Goal: Information Seeking & Learning: Learn about a topic

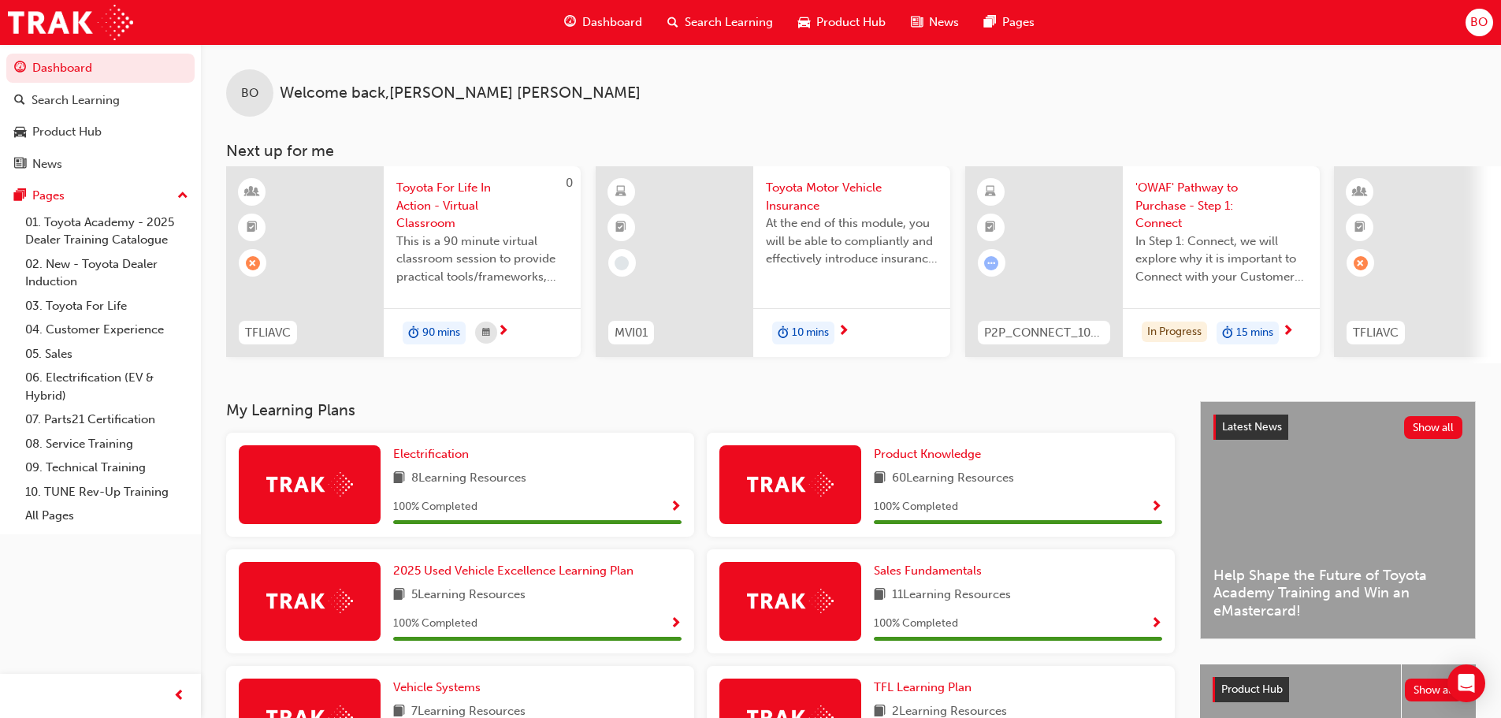
click at [738, 24] on span "Search Learning" at bounding box center [729, 22] width 88 height 18
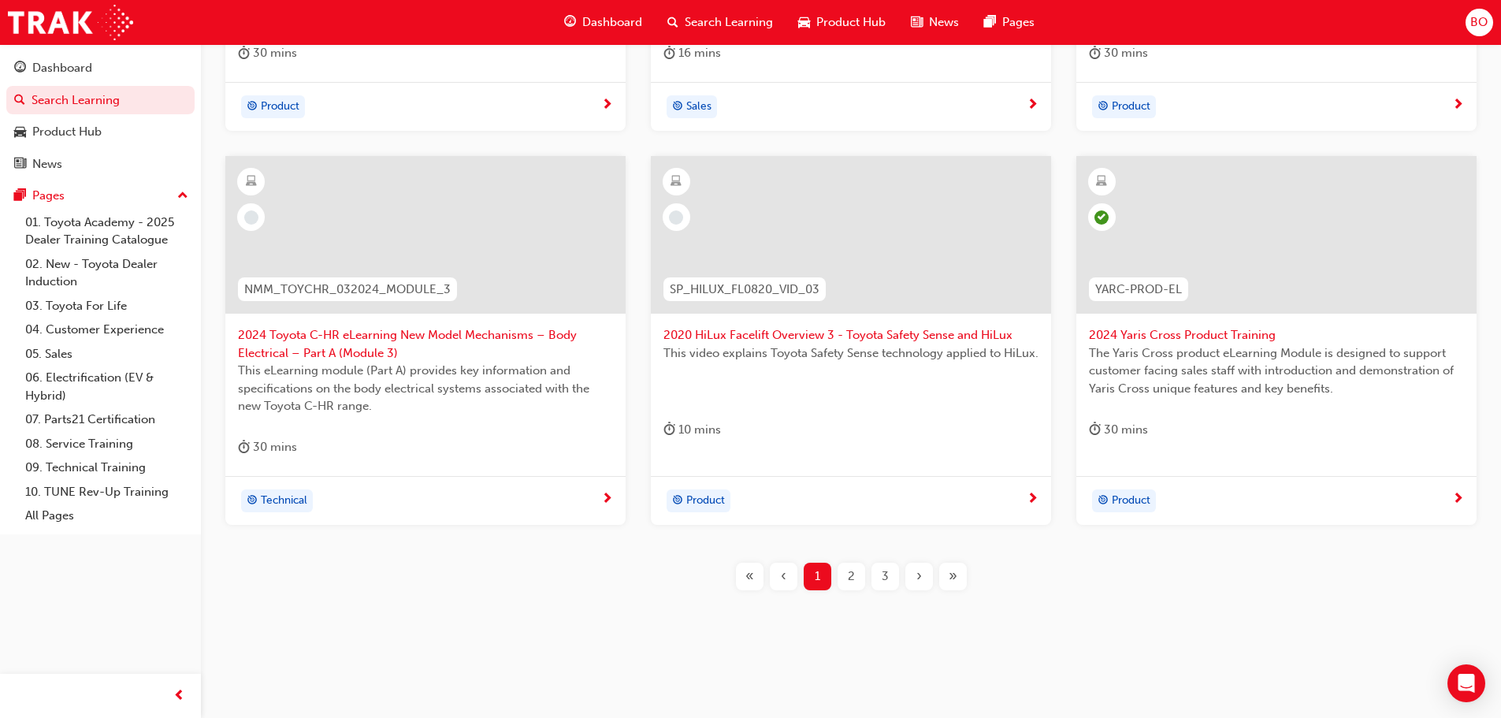
click at [858, 582] on div "2" at bounding box center [852, 577] width 28 height 28
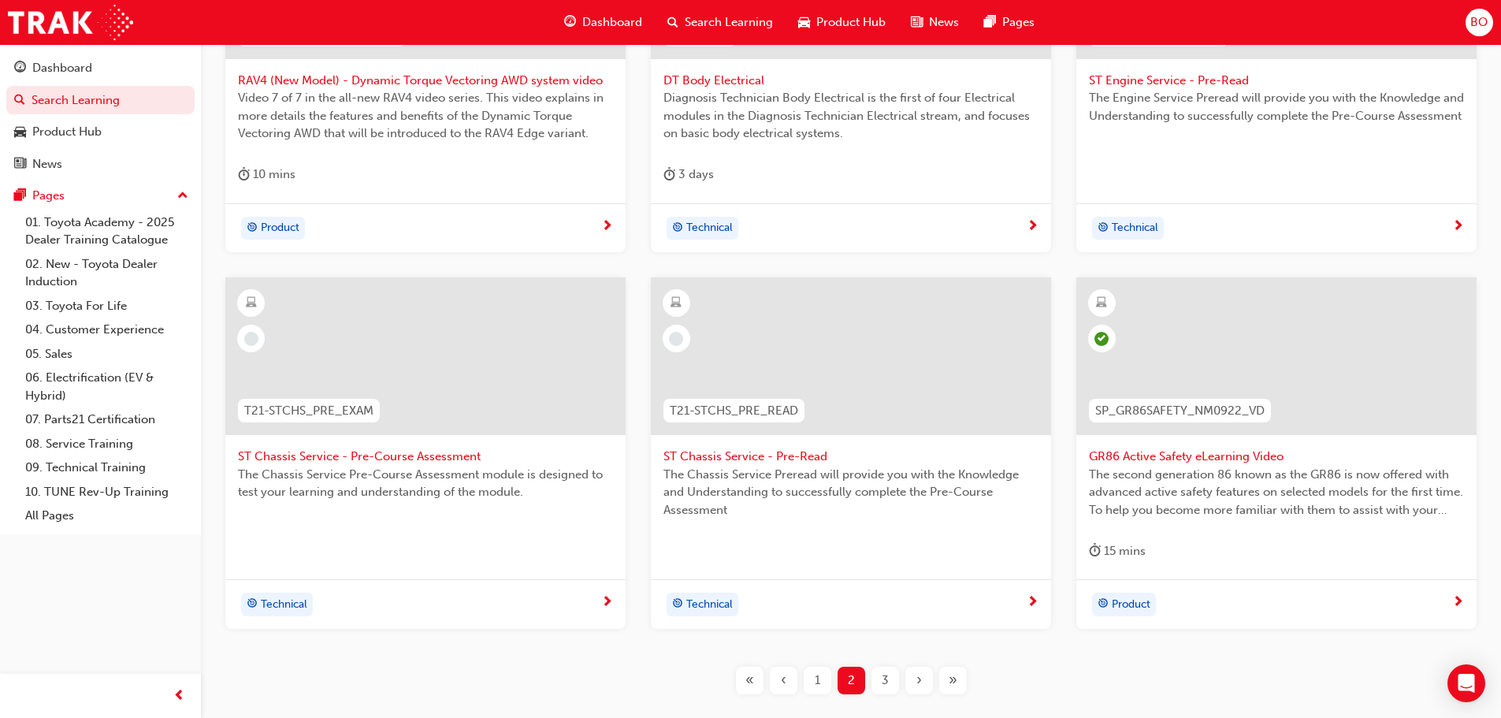
scroll to position [567, 0]
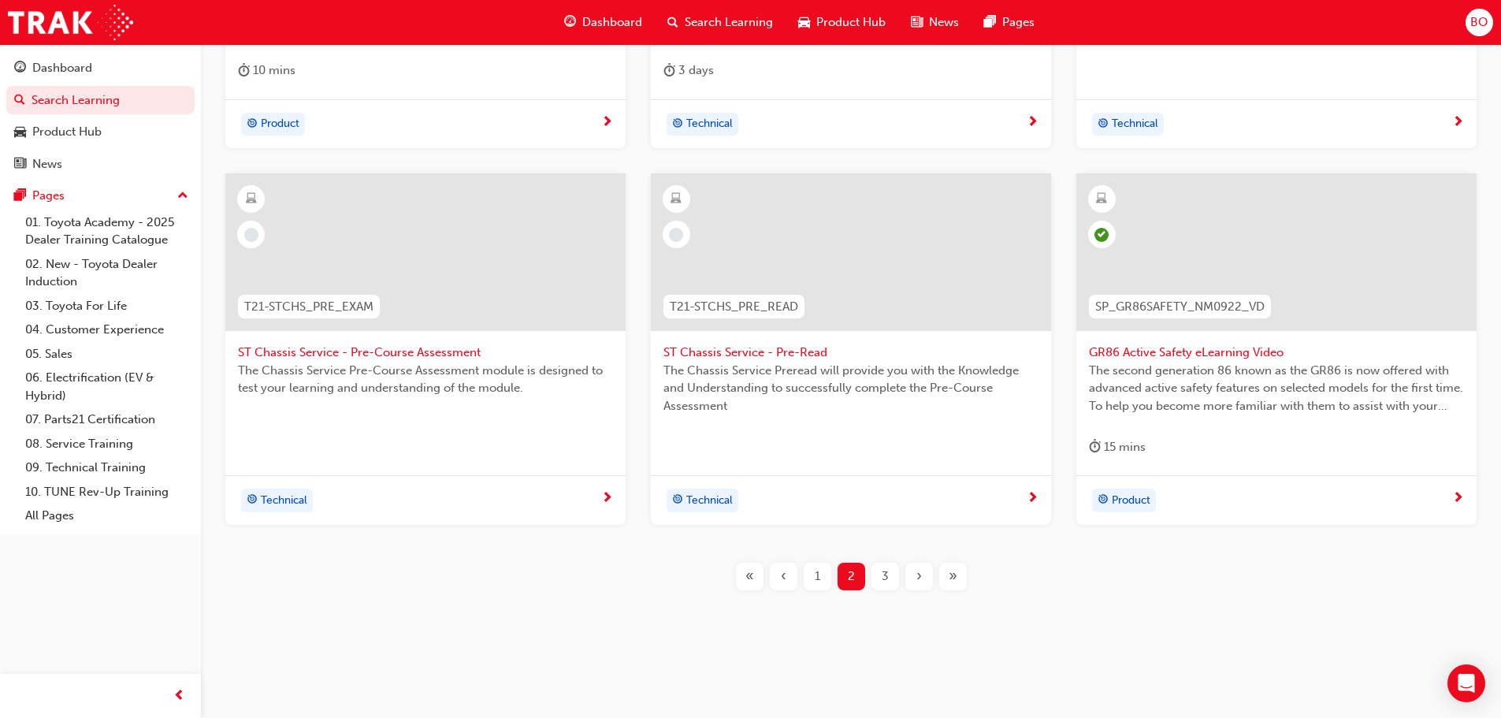
click at [888, 580] on span "3" at bounding box center [885, 576] width 7 height 18
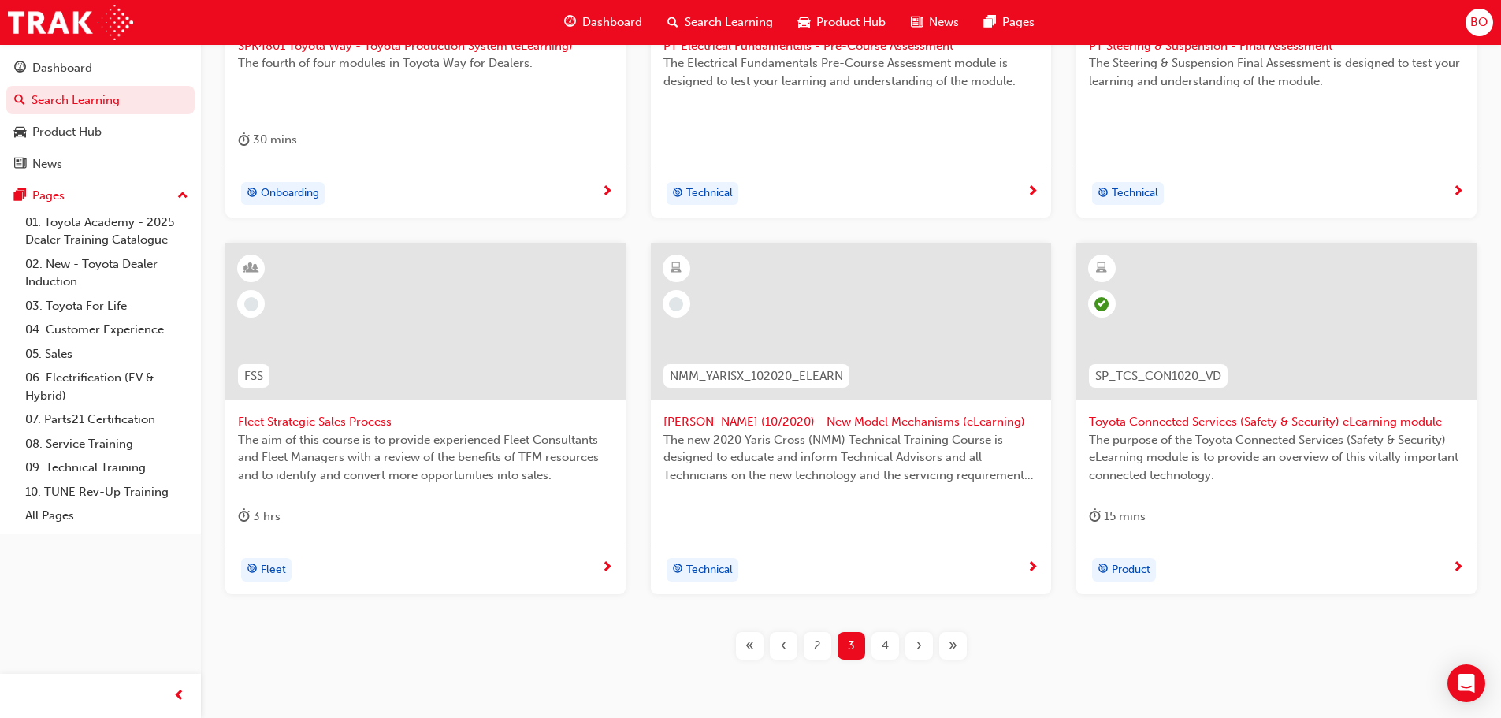
scroll to position [173, 0]
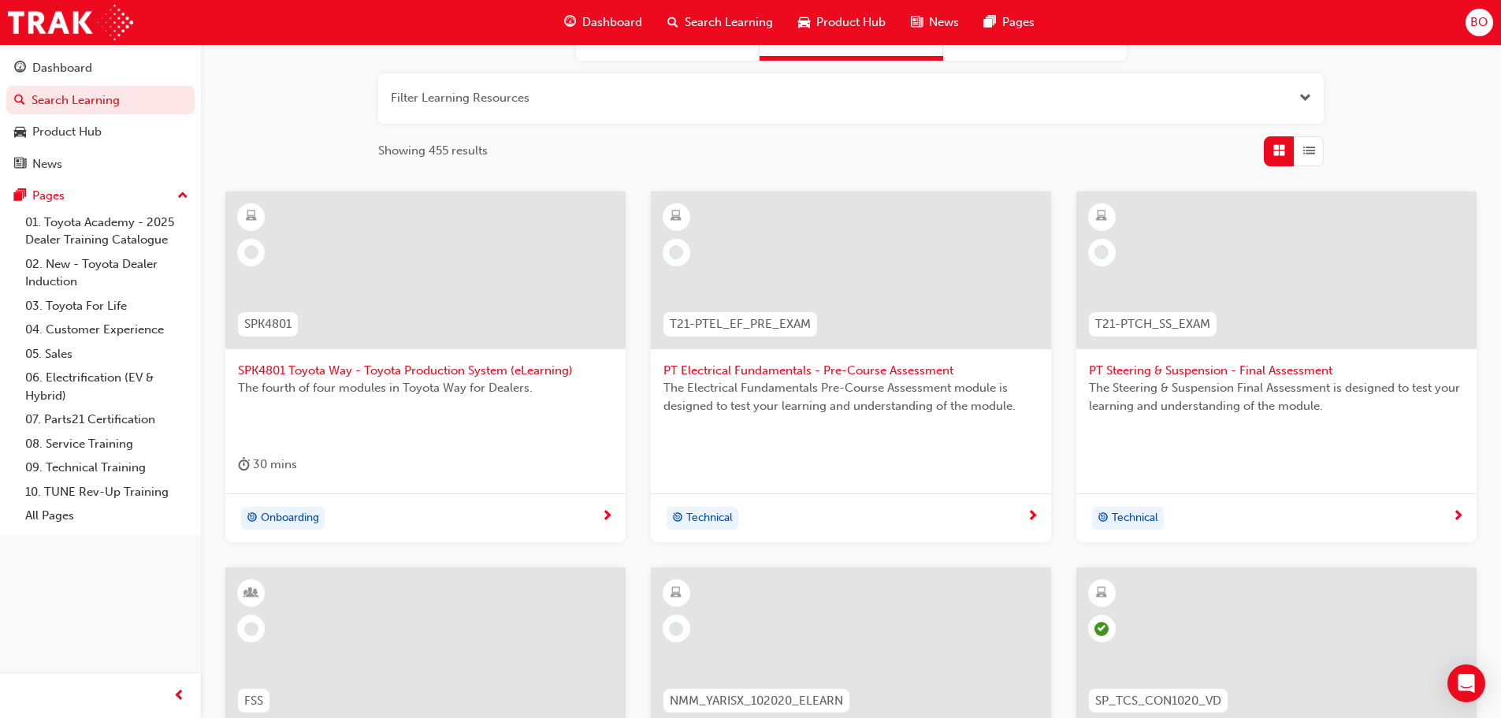
click at [503, 370] on span "SPK4801 Toyota Way - Toyota Production System (eLearning)" at bounding box center [425, 371] width 375 height 18
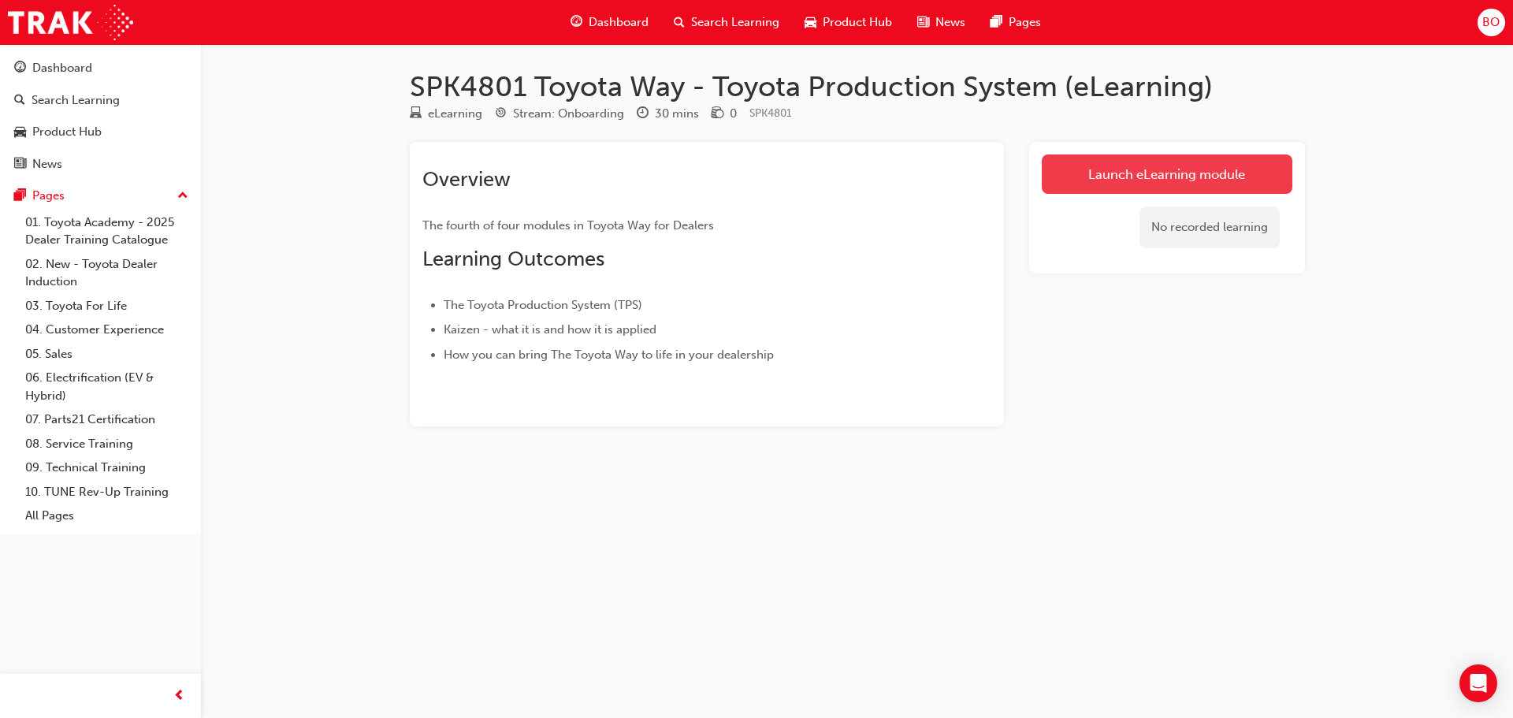
click at [1170, 178] on link "Launch eLearning module" at bounding box center [1167, 173] width 251 height 39
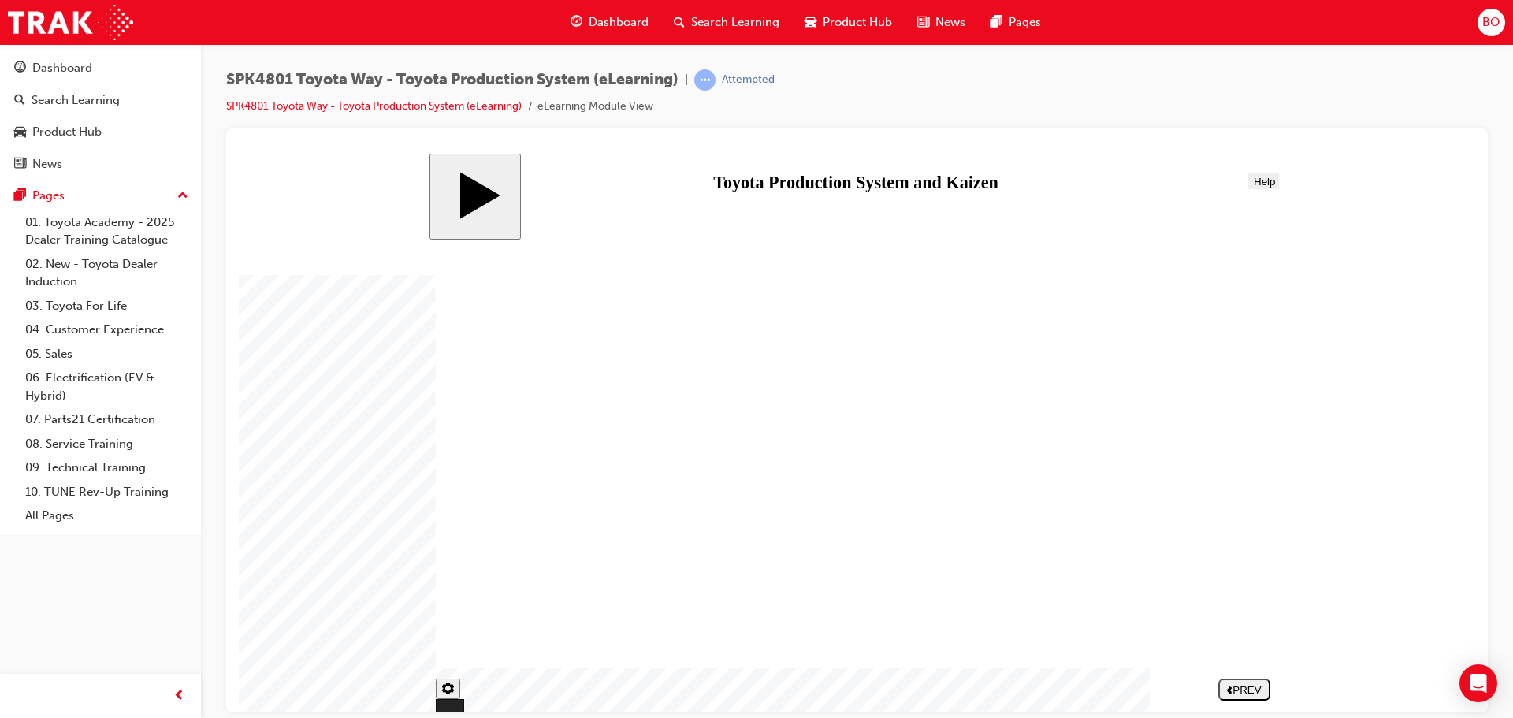
click at [1254, 686] on div "NEXT" at bounding box center [1244, 689] width 39 height 12
click at [1251, 687] on div "NEXT" at bounding box center [1244, 689] width 39 height 12
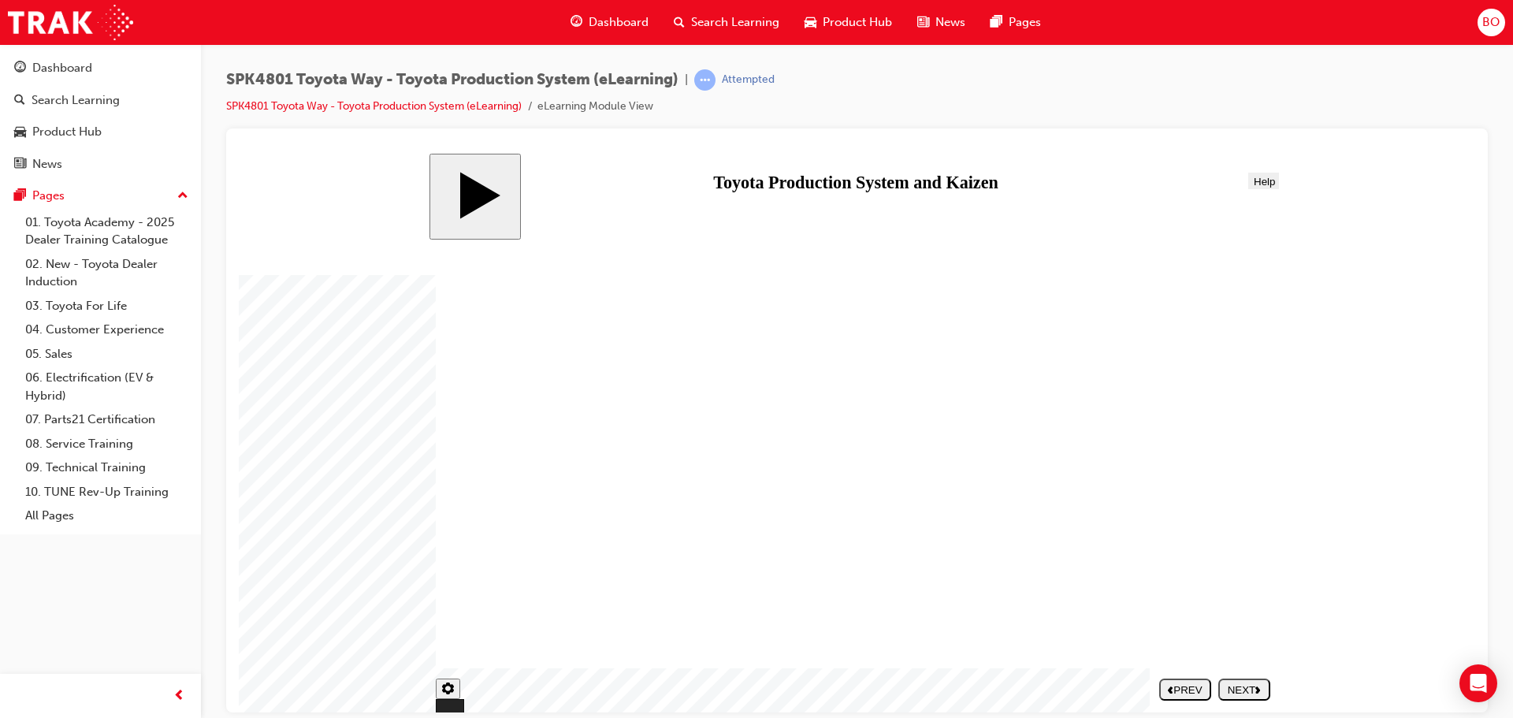
click at [1244, 689] on div "NEXT" at bounding box center [1244, 689] width 39 height 12
click at [1244, 687] on div "NEXT" at bounding box center [1244, 689] width 39 height 12
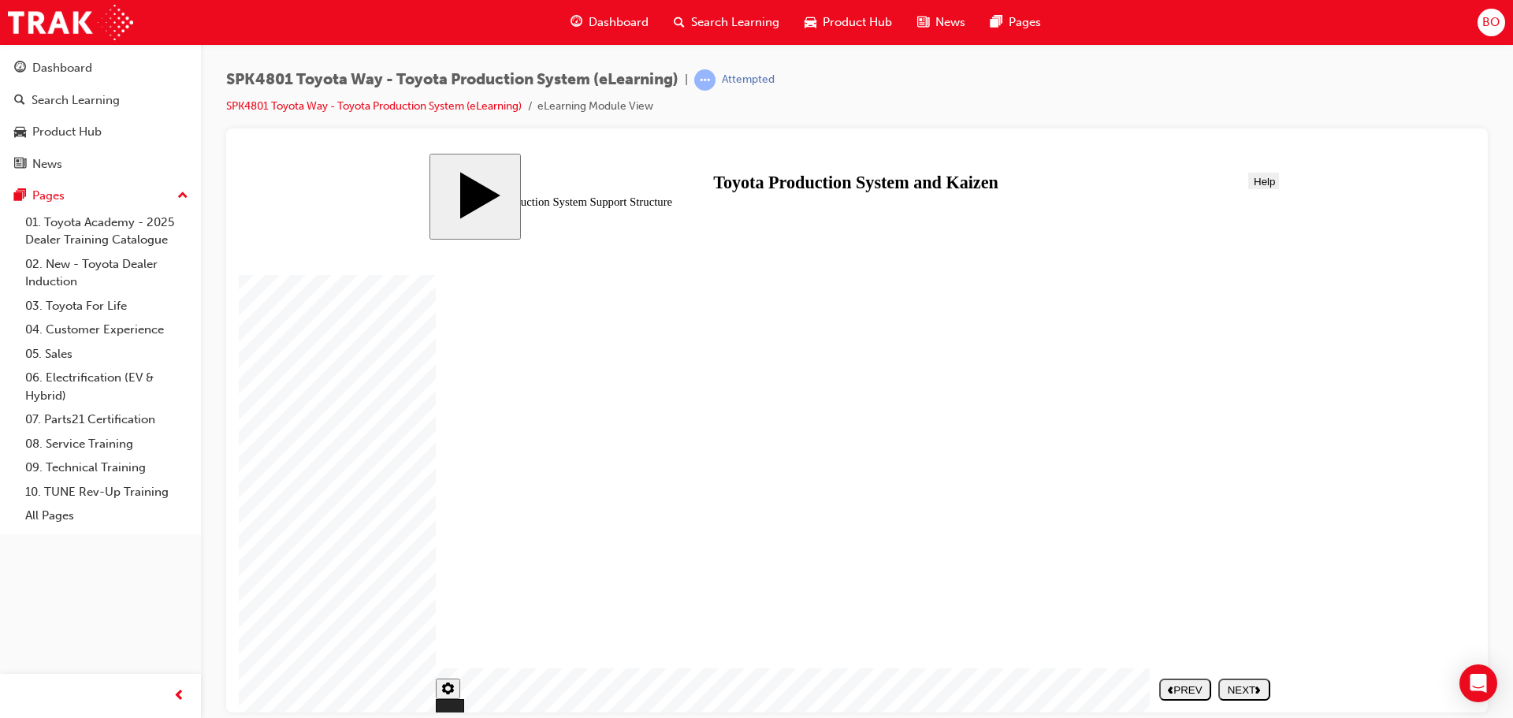
click at [1251, 686] on div "NEXT" at bounding box center [1244, 689] width 39 height 12
drag, startPoint x: 1163, startPoint y: 451, endPoint x: 991, endPoint y: 448, distance: 172.6
drag, startPoint x: 1154, startPoint y: 528, endPoint x: 760, endPoint y: 442, distance: 403.3
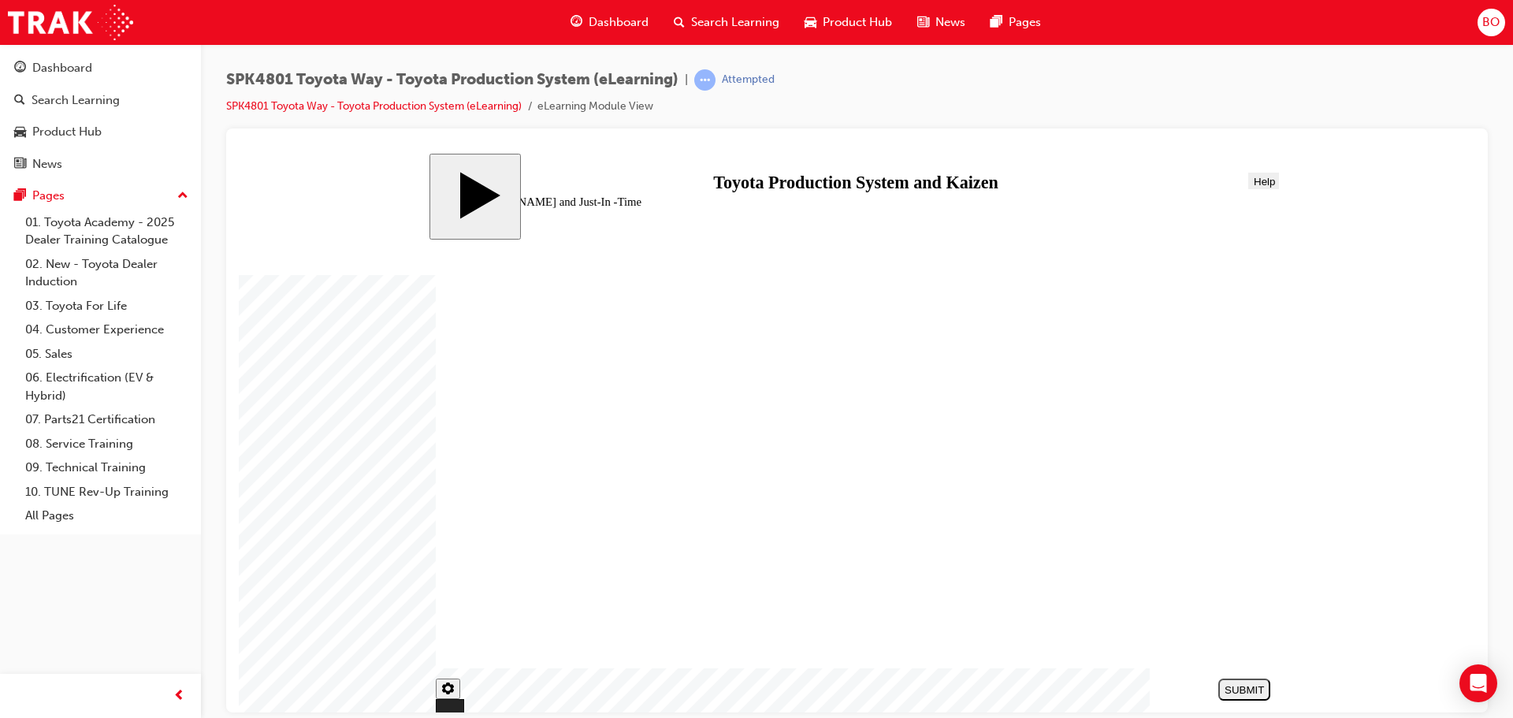
drag, startPoint x: 578, startPoint y: 618, endPoint x: 759, endPoint y: 541, distance: 196.7
drag, startPoint x: 1151, startPoint y: 630, endPoint x: 953, endPoint y: 544, distance: 215.7
drag, startPoint x: 570, startPoint y: 452, endPoint x: 753, endPoint y: 606, distance: 239.3
drag, startPoint x: 610, startPoint y: 527, endPoint x: 995, endPoint y: 605, distance: 393.2
click at [1240, 690] on div "SUBMIT" at bounding box center [1244, 689] width 39 height 12
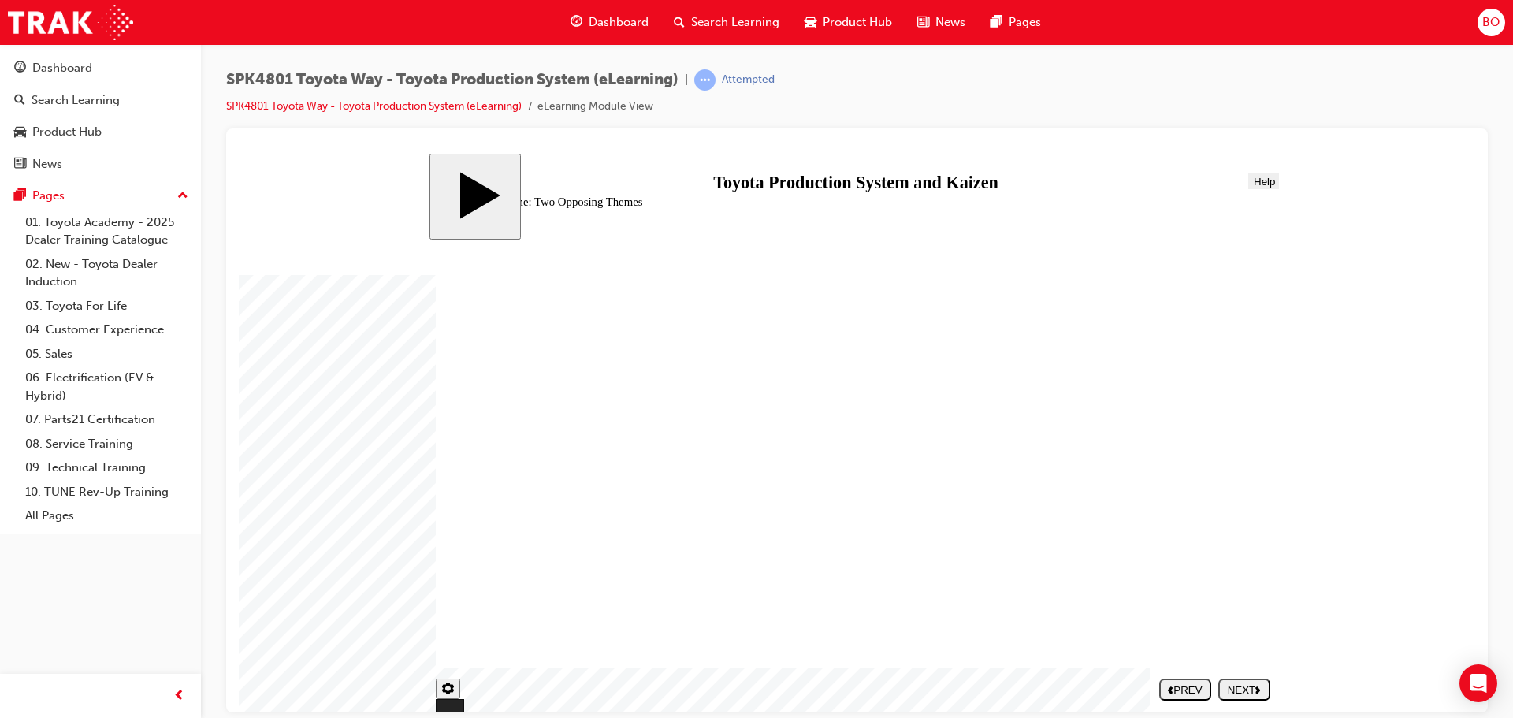
click at [1234, 690] on div "NEXT" at bounding box center [1244, 689] width 39 height 12
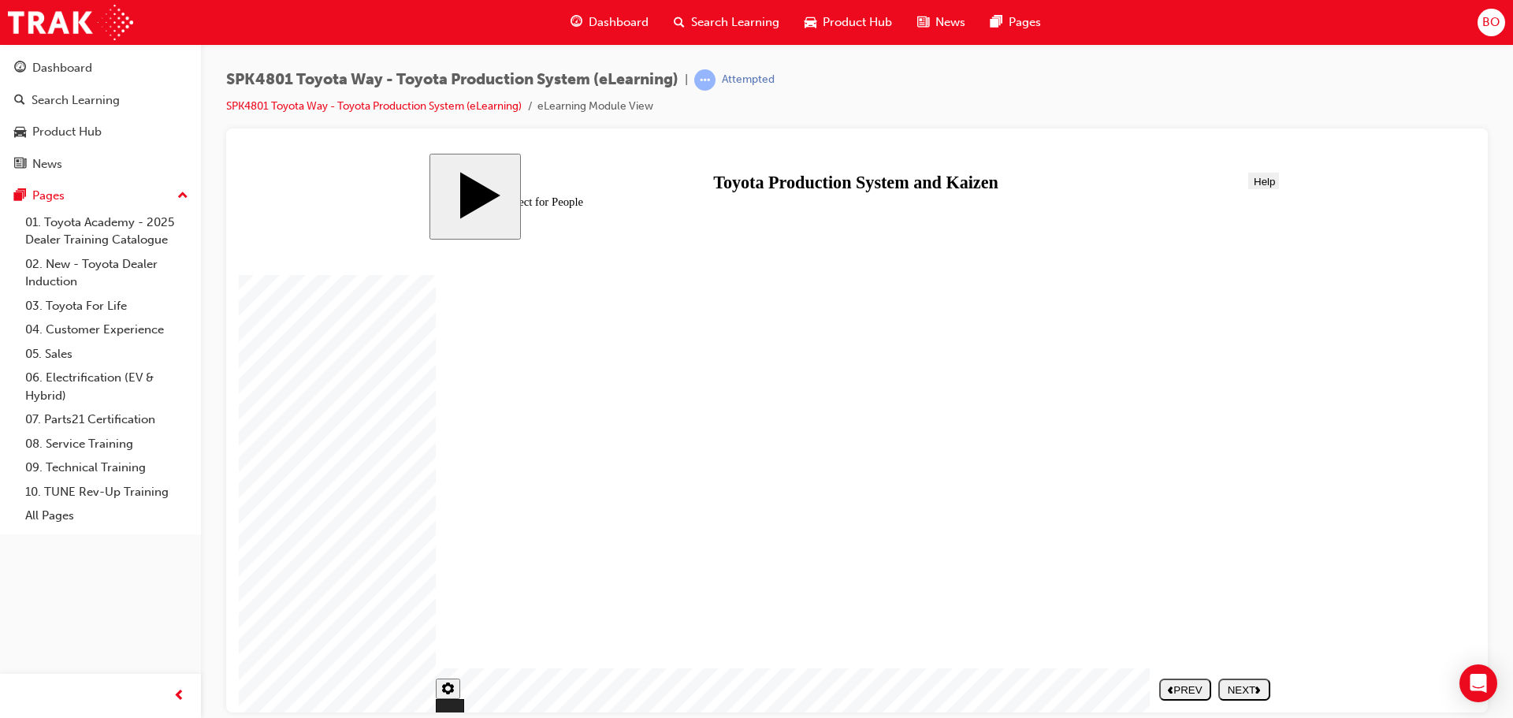
click at [1243, 692] on div "NEXT" at bounding box center [1244, 689] width 39 height 12
click at [1435, 225] on body "slide: Kaizen Car Wash Rectangle 1 Kaizen Car Wash Round Same Side Corner 1 Lin…" at bounding box center [857, 432] width 1236 height 559
type input "334"
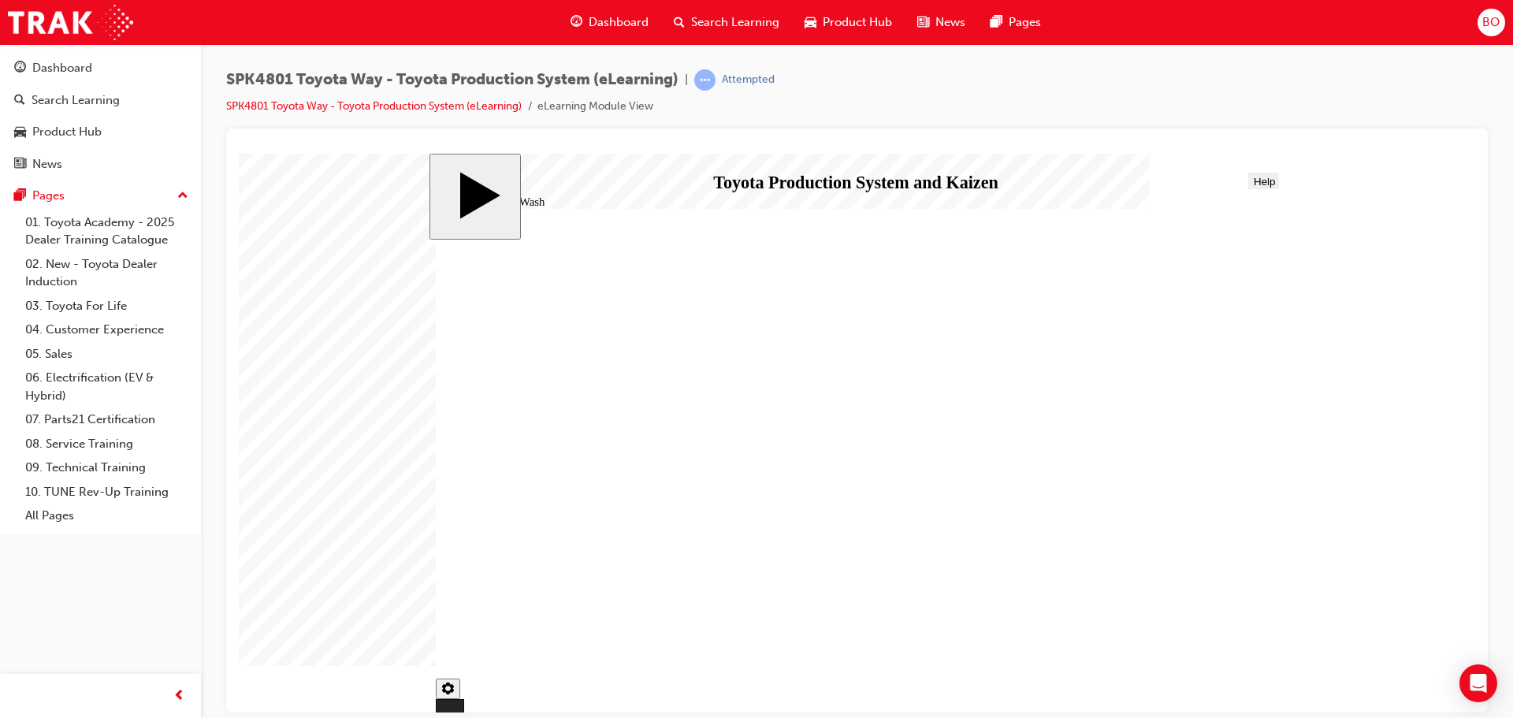
checkbox input "true"
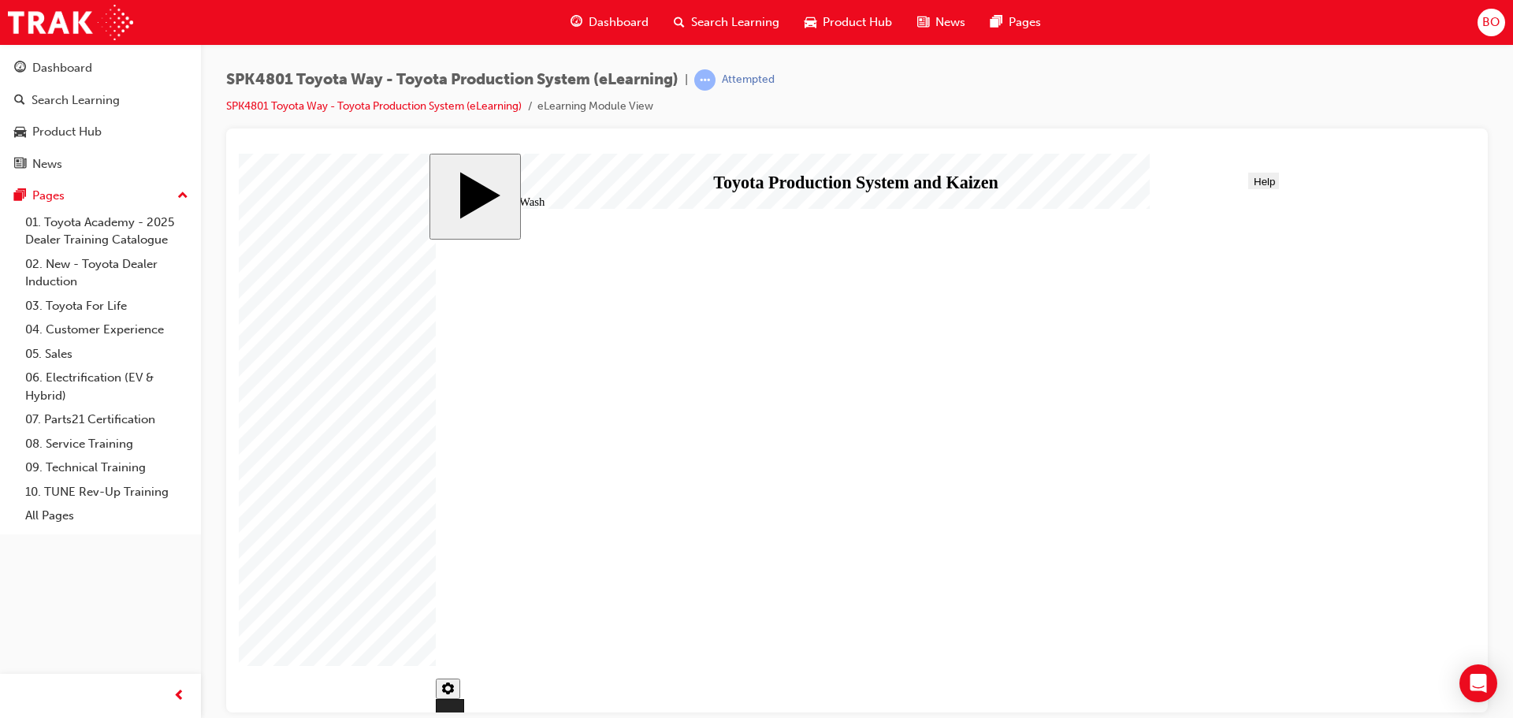
type input "334"
click at [1242, 685] on div "NEXT" at bounding box center [1244, 689] width 39 height 12
drag, startPoint x: 860, startPoint y: 582, endPoint x: 781, endPoint y: 586, distance: 78.9
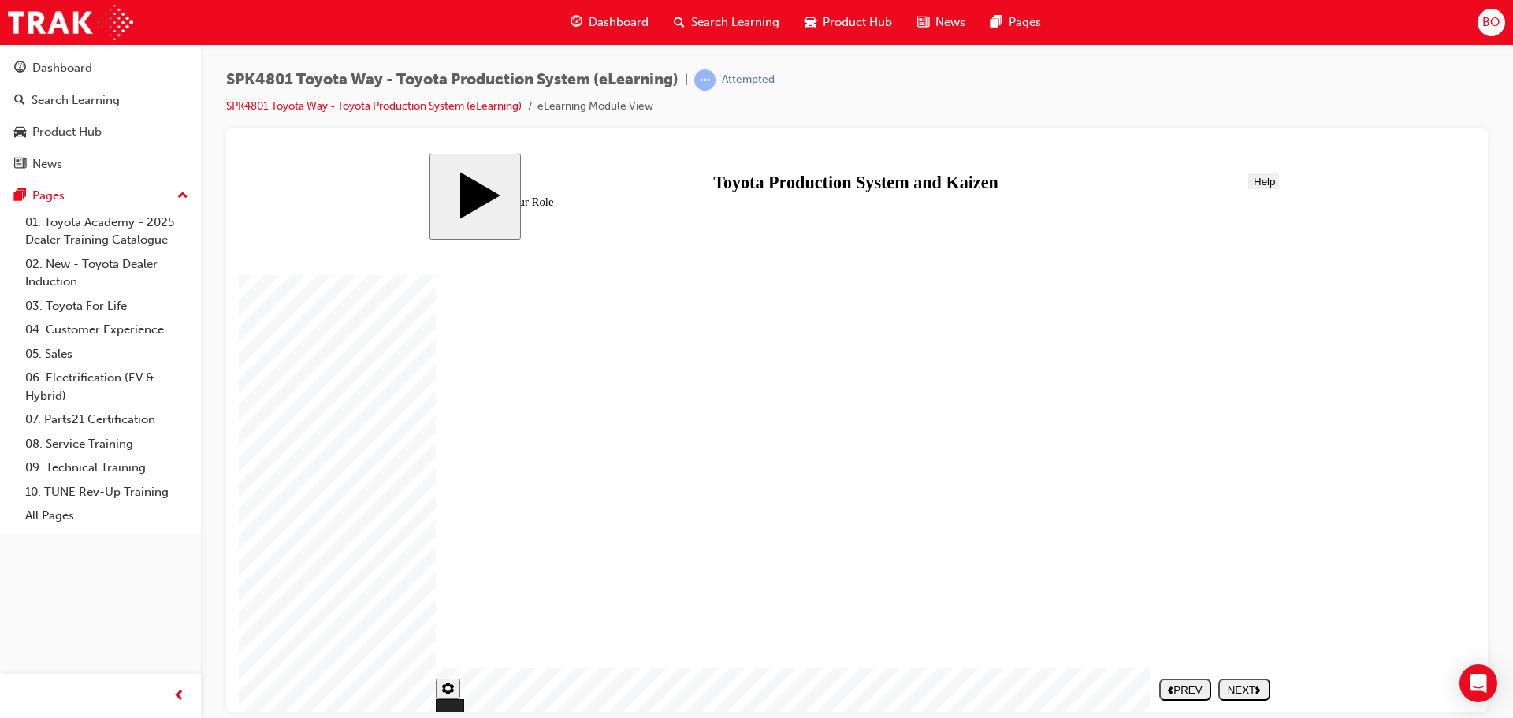
click at [1248, 682] on button "NEXT" at bounding box center [1244, 689] width 52 height 22
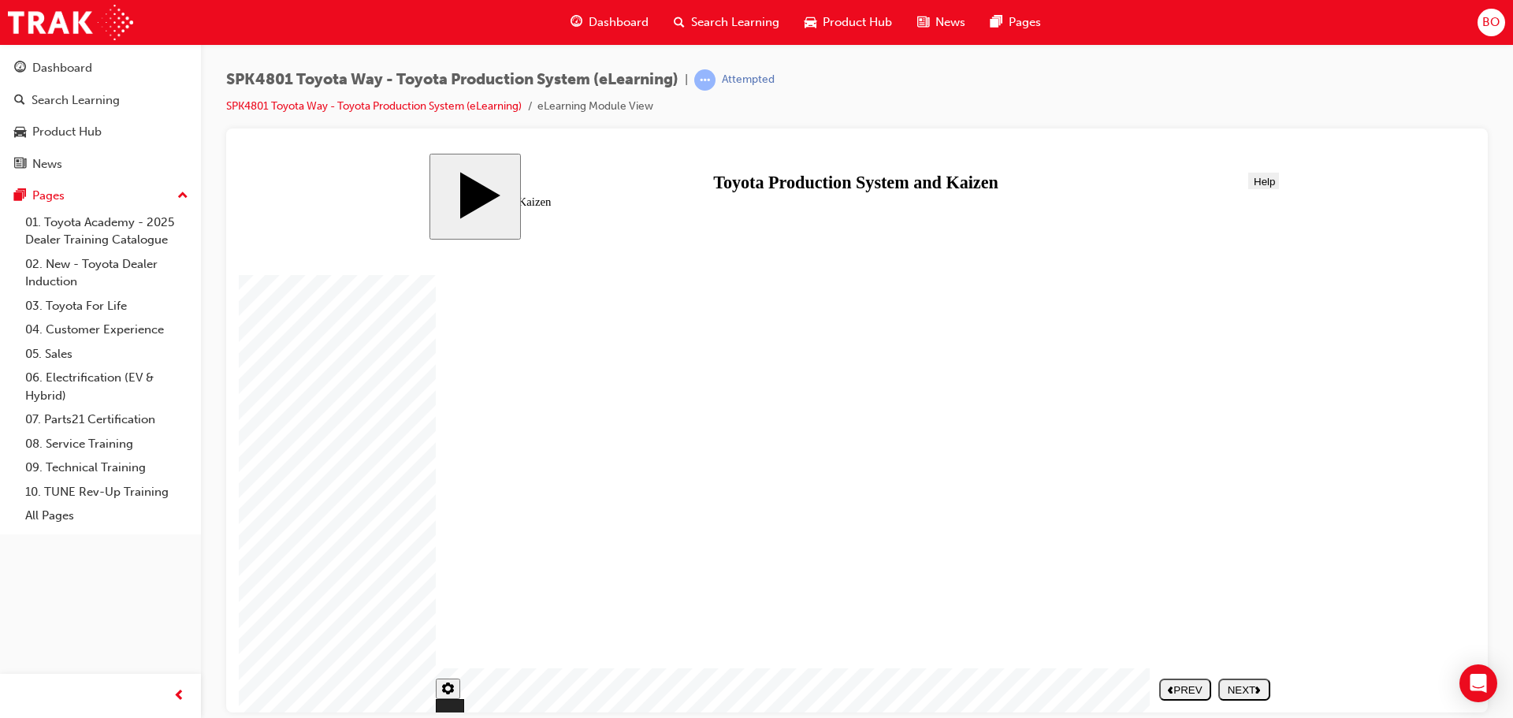
click at [1256, 694] on div "NEXT" at bounding box center [1244, 689] width 39 height 12
drag, startPoint x: 772, startPoint y: 430, endPoint x: 951, endPoint y: 466, distance: 182.5
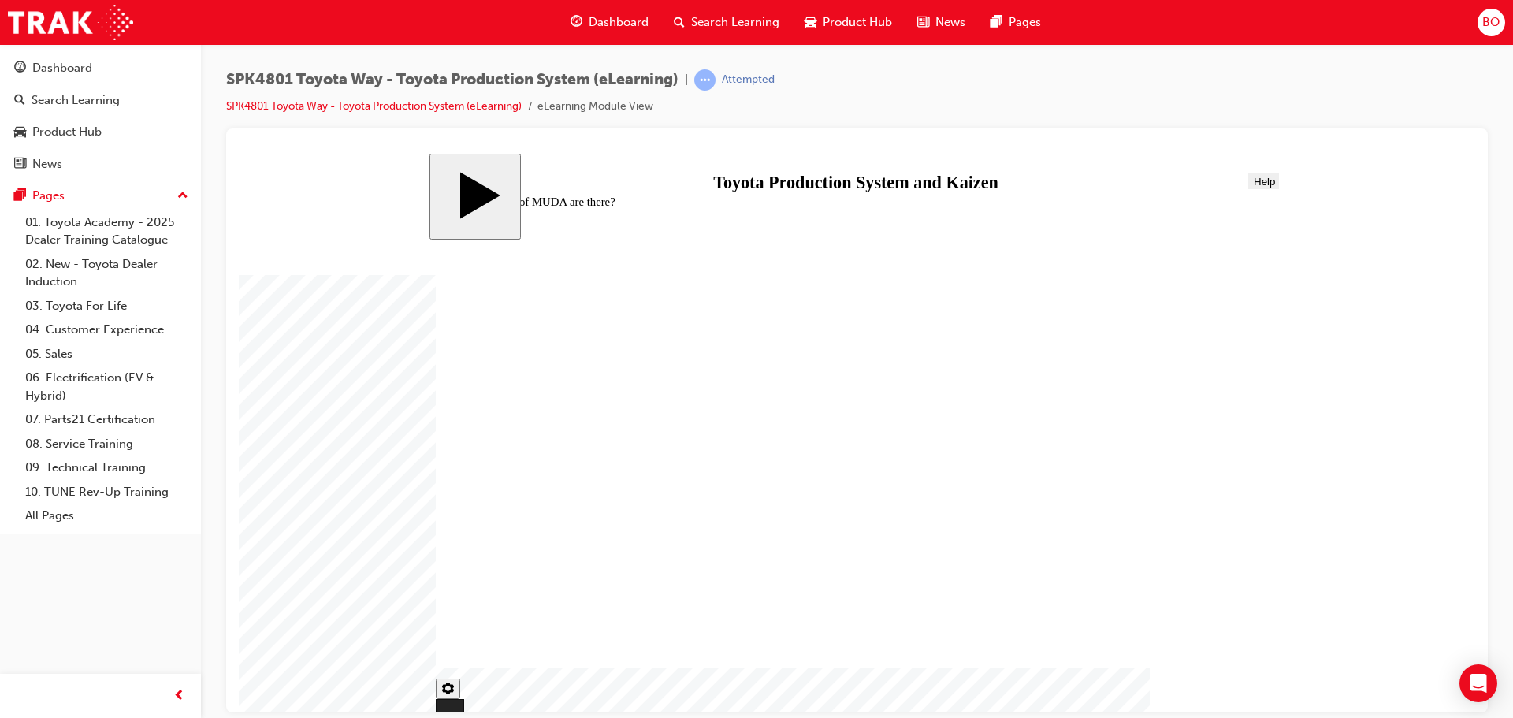
drag, startPoint x: 510, startPoint y: 518, endPoint x: 1134, endPoint y: 478, distance: 625.4
drag, startPoint x: 534, startPoint y: 424, endPoint x: 1054, endPoint y: 474, distance: 522.5
drag, startPoint x: 741, startPoint y: 531, endPoint x: 1029, endPoint y: 558, distance: 289.7
drag, startPoint x: 757, startPoint y: 612, endPoint x: 1129, endPoint y: 556, distance: 375.4
drag, startPoint x: 695, startPoint y: 605, endPoint x: 1032, endPoint y: 395, distance: 396.9
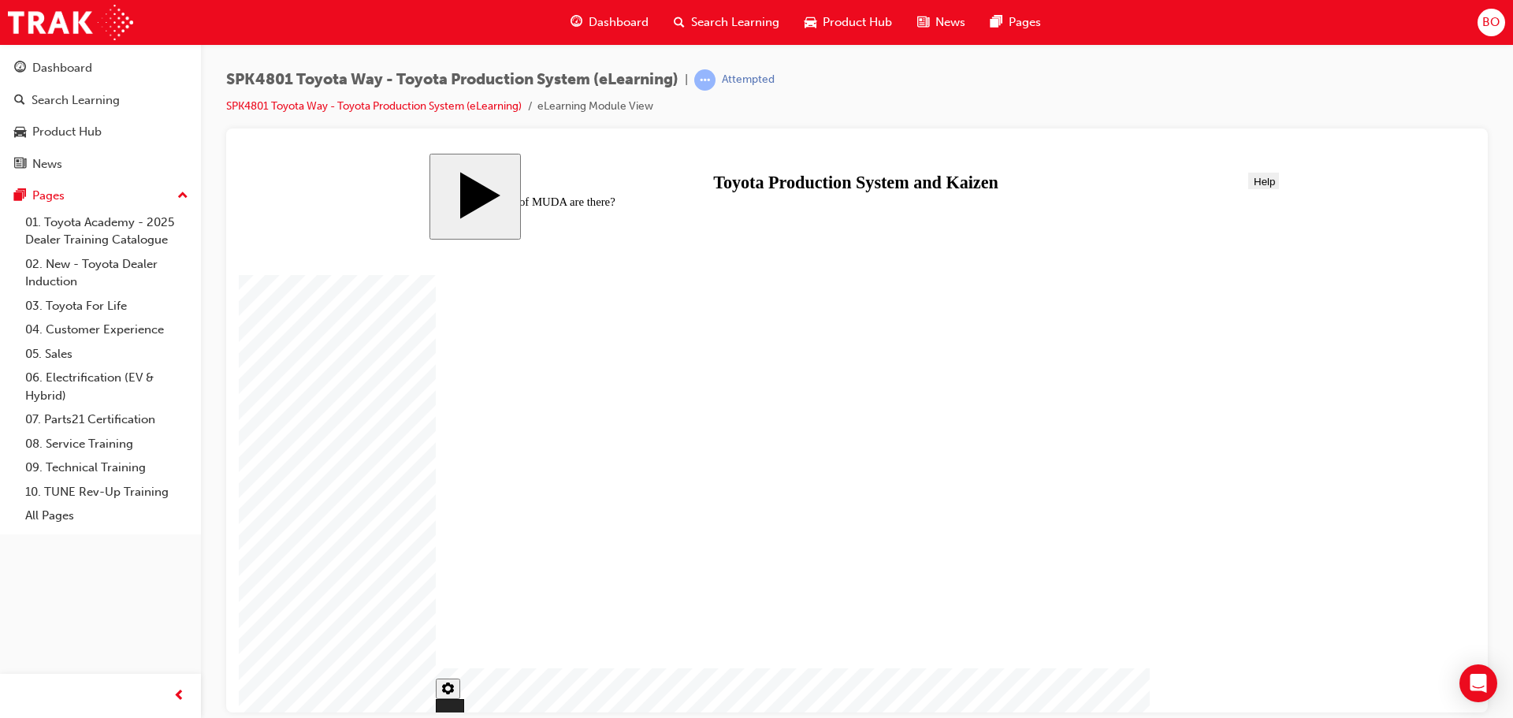
drag, startPoint x: 900, startPoint y: 412, endPoint x: 1126, endPoint y: 396, distance: 226.7
drag, startPoint x: 641, startPoint y: 510, endPoint x: 939, endPoint y: 394, distance: 319.6
drag, startPoint x: 556, startPoint y: 604, endPoint x: 963, endPoint y: 549, distance: 410.3
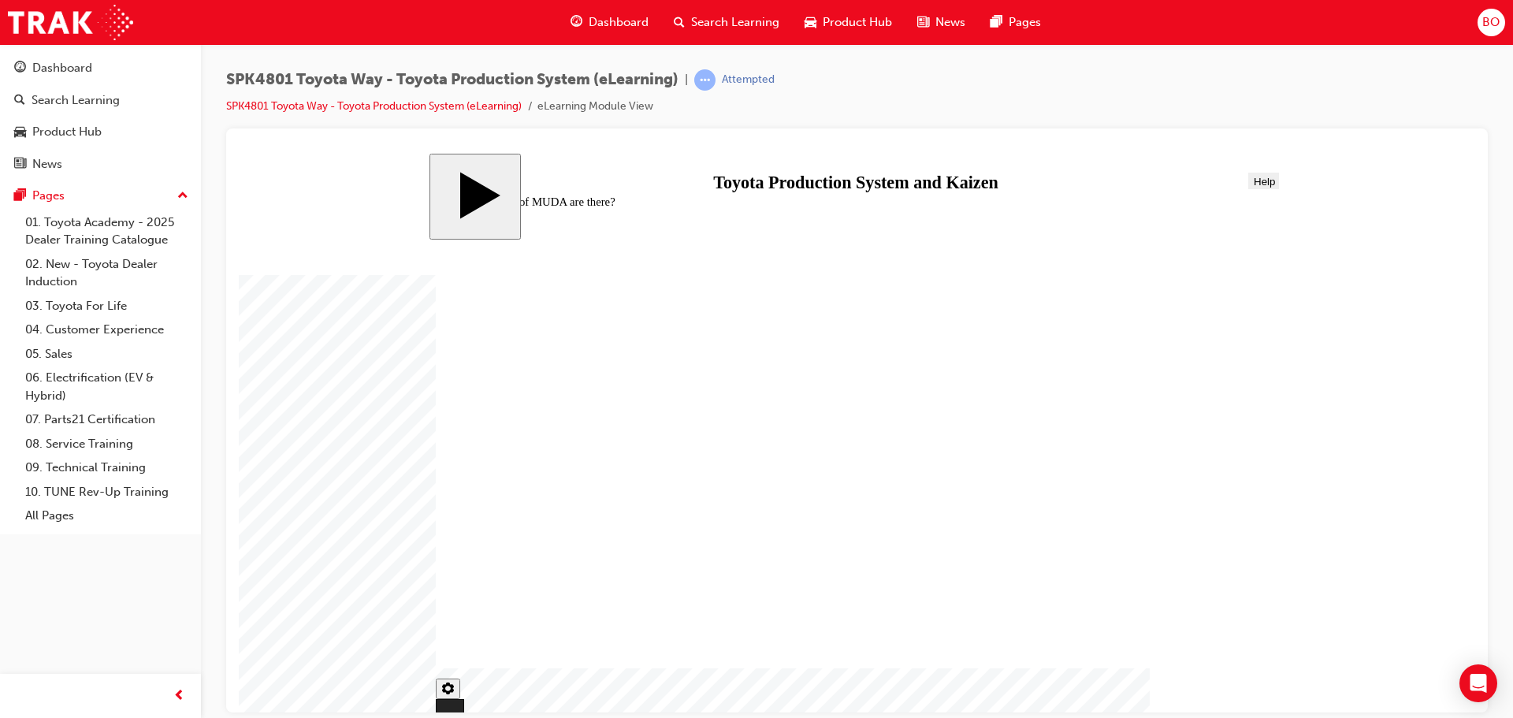
radio input "false"
radio input "true"
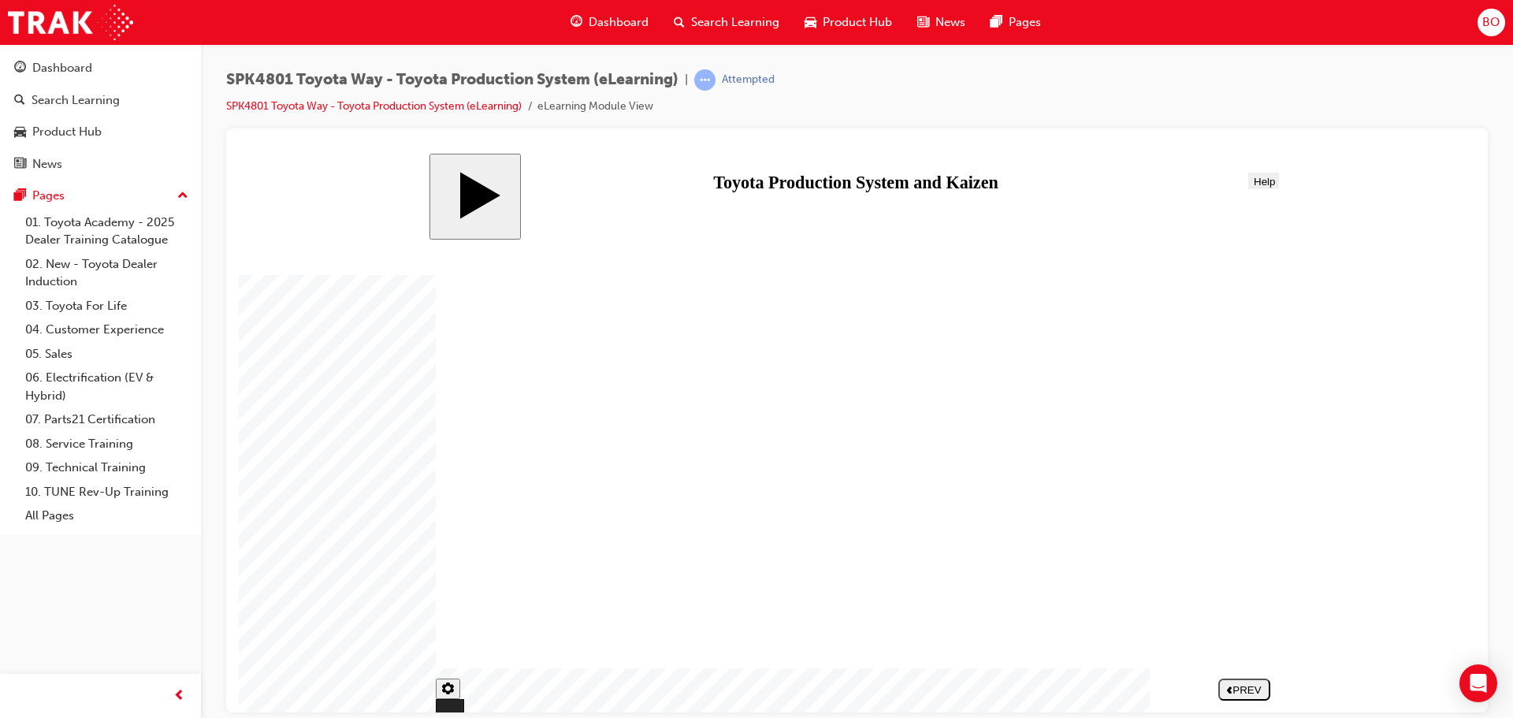
drag, startPoint x: 1063, startPoint y: 378, endPoint x: 541, endPoint y: 427, distance: 524.0
drag, startPoint x: 1051, startPoint y: 595, endPoint x: 832, endPoint y: 513, distance: 233.2
drag, startPoint x: 1181, startPoint y: 373, endPoint x: 662, endPoint y: 421, distance: 521.6
drag, startPoint x: 1167, startPoint y: 445, endPoint x: 755, endPoint y: 426, distance: 412.6
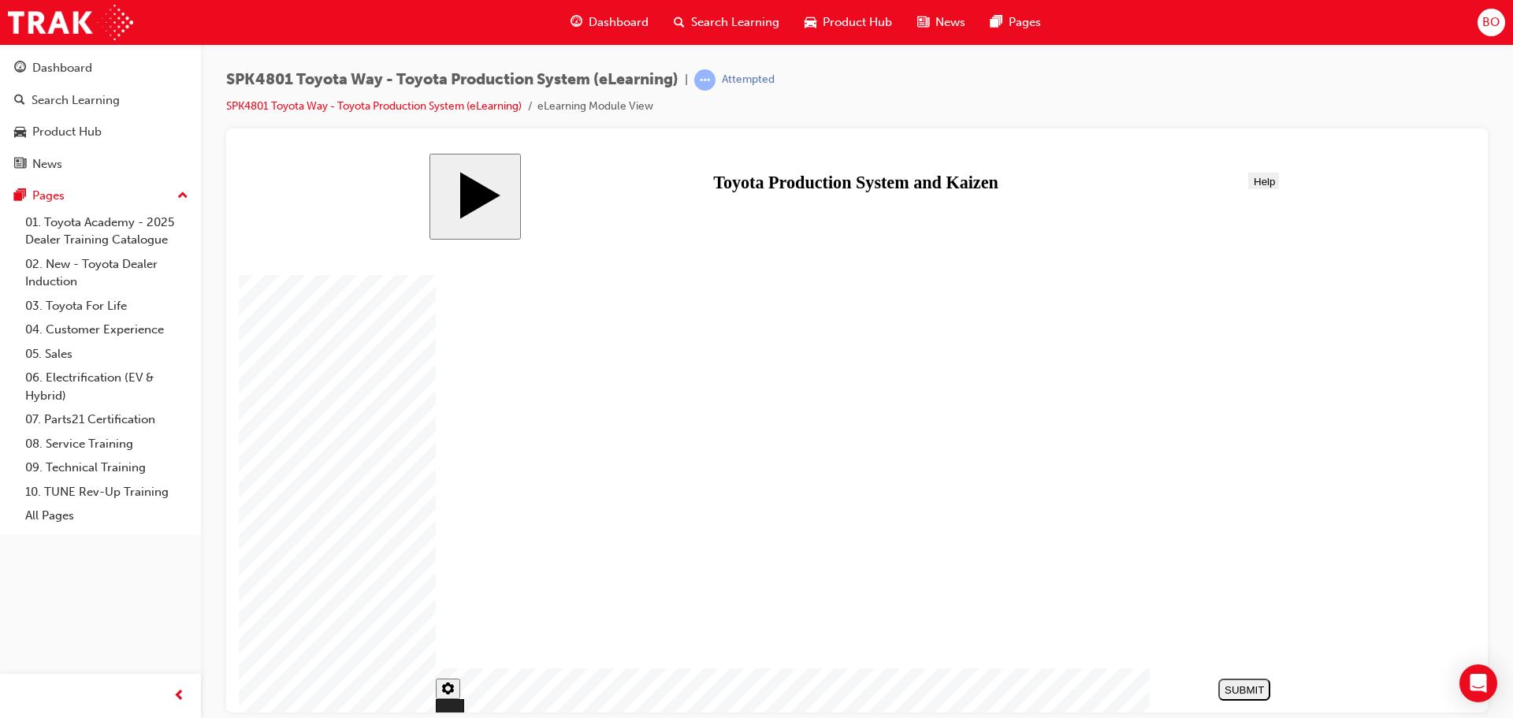
drag, startPoint x: 1039, startPoint y: 463, endPoint x: 817, endPoint y: 444, distance: 223.0
drag, startPoint x: 1162, startPoint y: 578, endPoint x: 563, endPoint y: 489, distance: 605.5
drag, startPoint x: 1057, startPoint y: 526, endPoint x: 631, endPoint y: 492, distance: 426.9
drag, startPoint x: 1151, startPoint y: 521, endPoint x: 706, endPoint y: 498, distance: 445.1
click at [1246, 691] on div "SUBMIT" at bounding box center [1244, 689] width 39 height 12
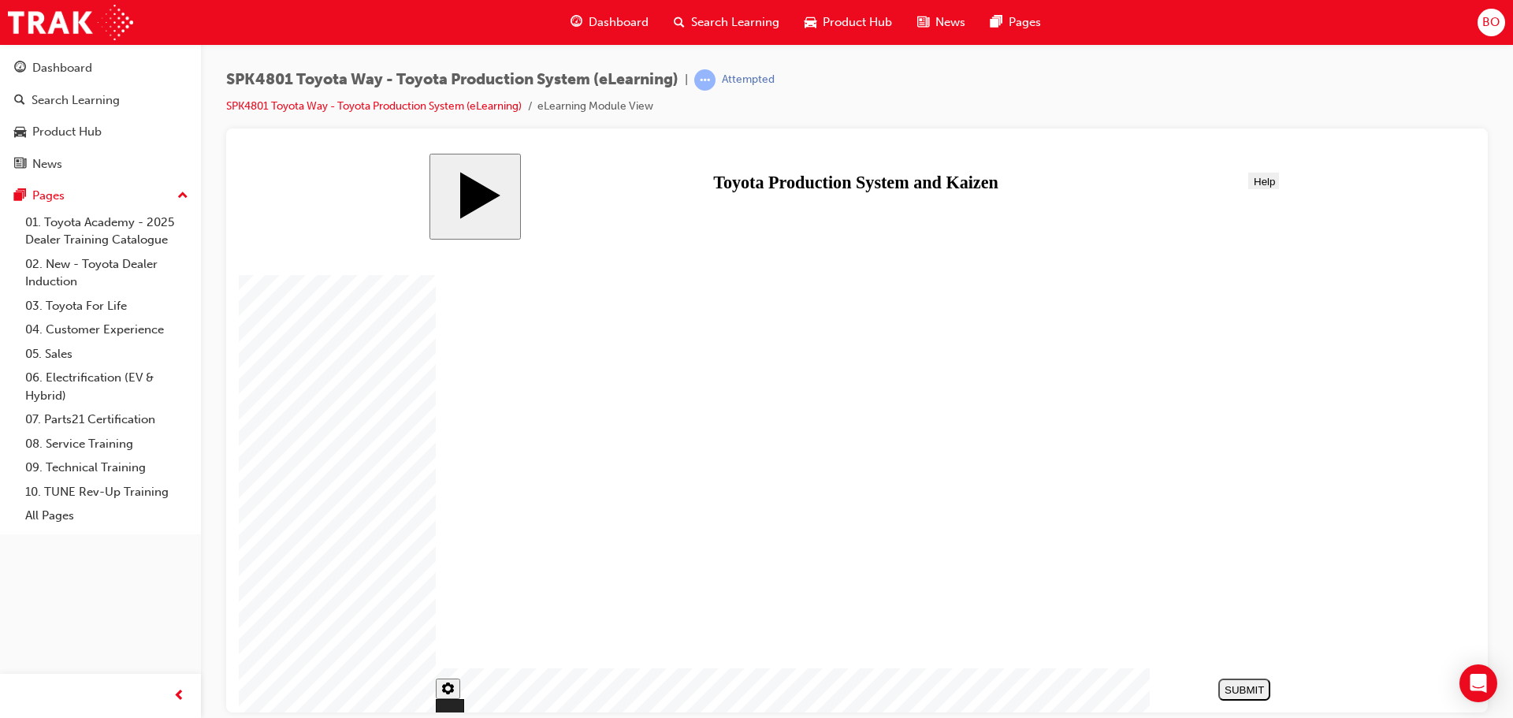
radio input "true"
click at [1235, 686] on div "SUBMIT" at bounding box center [1244, 689] width 39 height 12
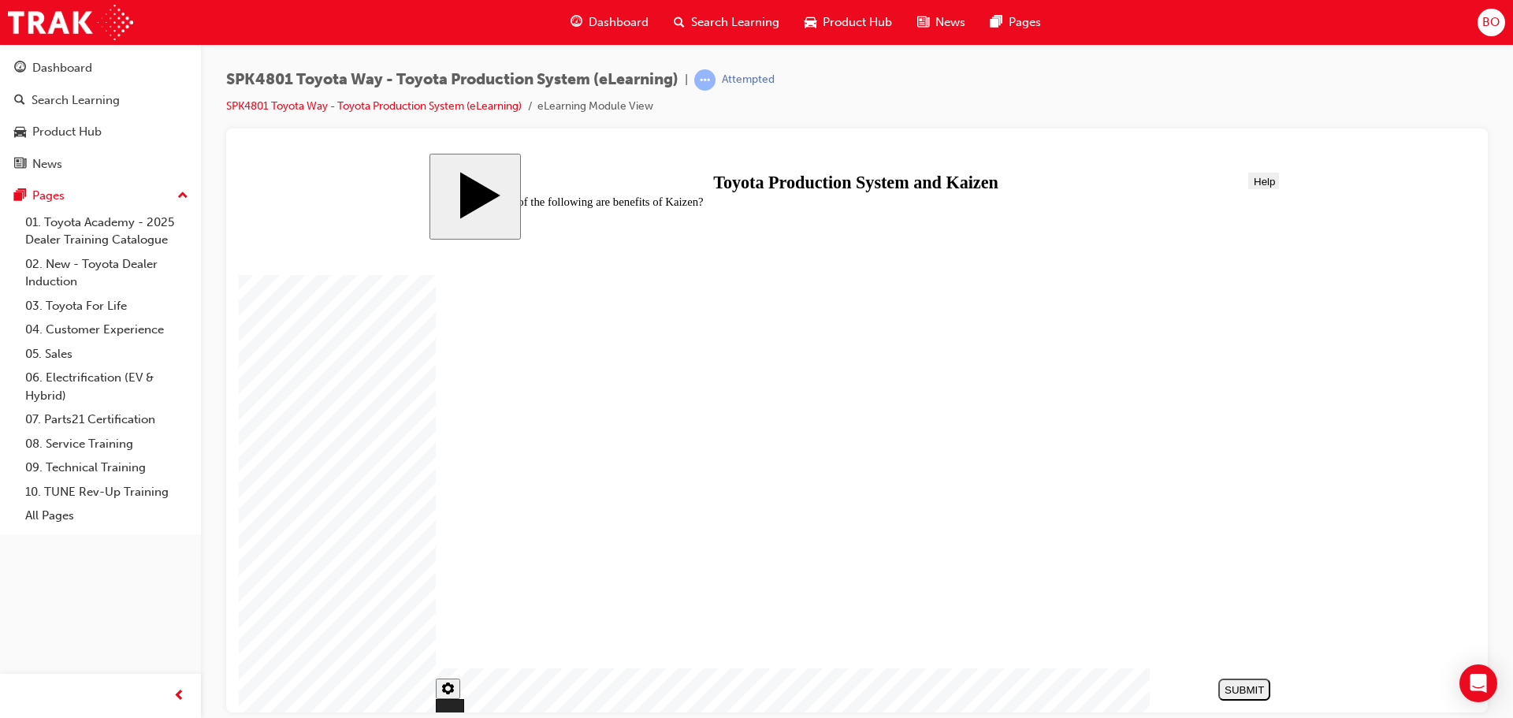
checkbox input "true"
click at [1263, 692] on div "SUBMIT" at bounding box center [1244, 689] width 39 height 12
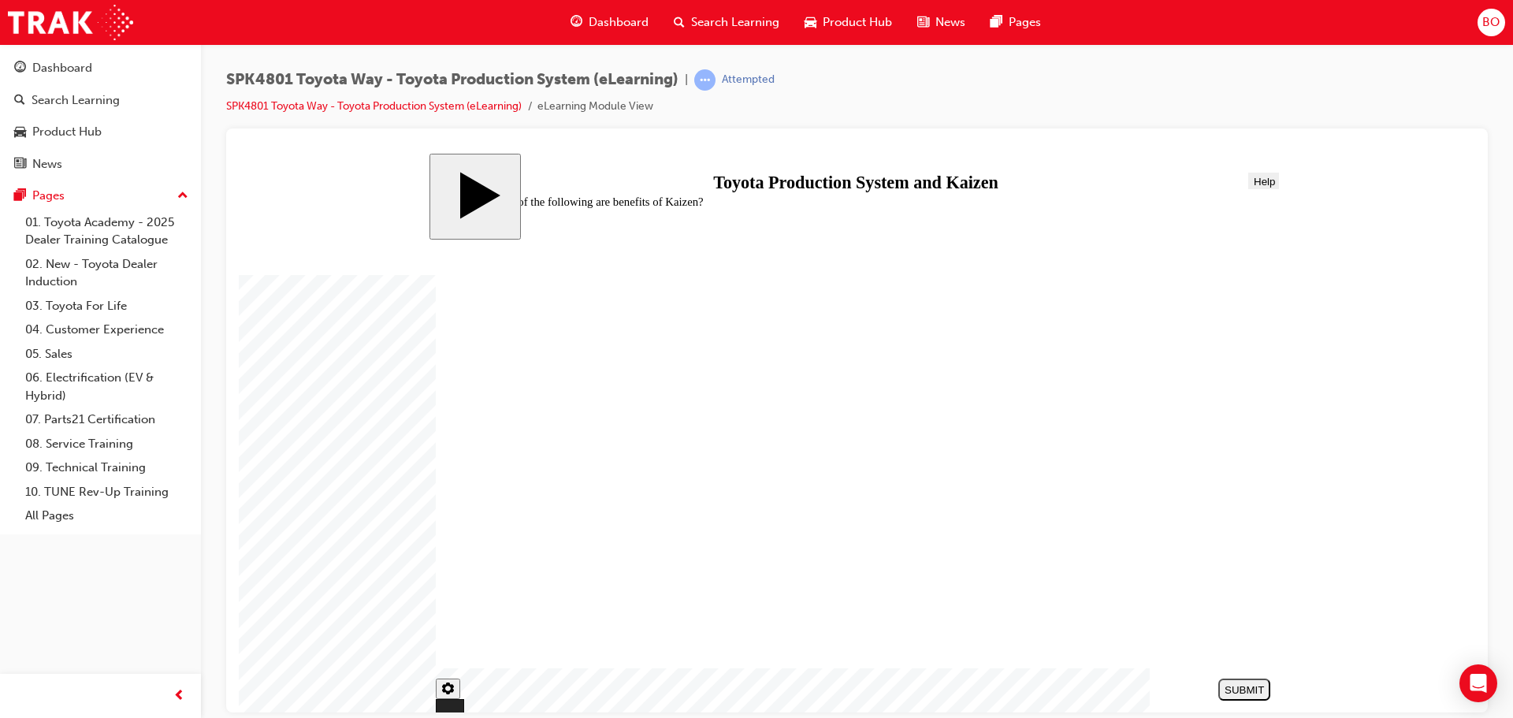
drag, startPoint x: 1158, startPoint y: 466, endPoint x: 1172, endPoint y: 456, distance: 17.5
drag, startPoint x: 1073, startPoint y: 383, endPoint x: 554, endPoint y: 438, distance: 522.3
drag, startPoint x: 1150, startPoint y: 383, endPoint x: 619, endPoint y: 432, distance: 533.4
drag, startPoint x: 1054, startPoint y: 452, endPoint x: 830, endPoint y: 440, distance: 225.0
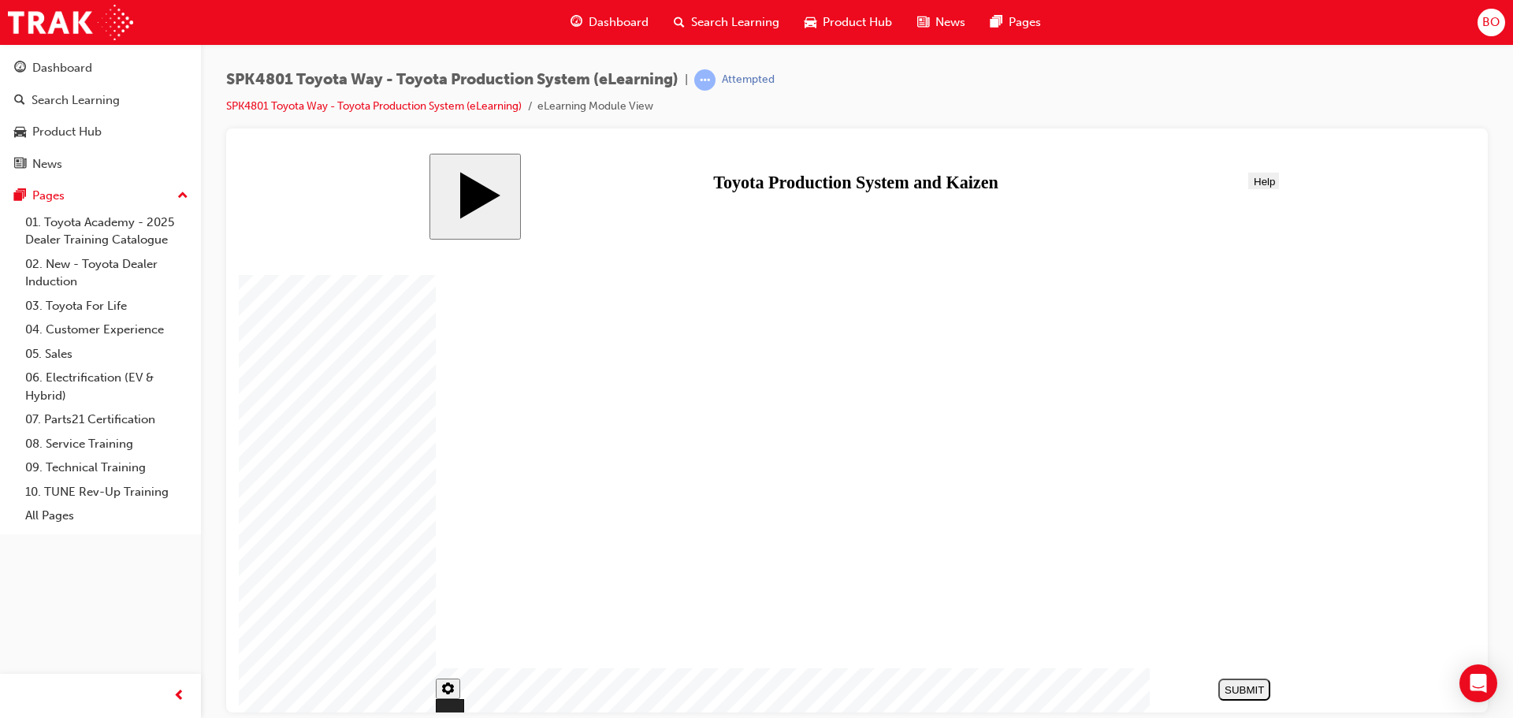
drag, startPoint x: 1179, startPoint y: 471, endPoint x: 760, endPoint y: 452, distance: 418.9
drag, startPoint x: 1053, startPoint y: 522, endPoint x: 645, endPoint y: 496, distance: 409.0
drag, startPoint x: 1166, startPoint y: 515, endPoint x: 725, endPoint y: 490, distance: 442.0
drag, startPoint x: 1028, startPoint y: 575, endPoint x: 865, endPoint y: 522, distance: 171.7
drag, startPoint x: 1206, startPoint y: 593, endPoint x: 586, endPoint y: 496, distance: 627.0
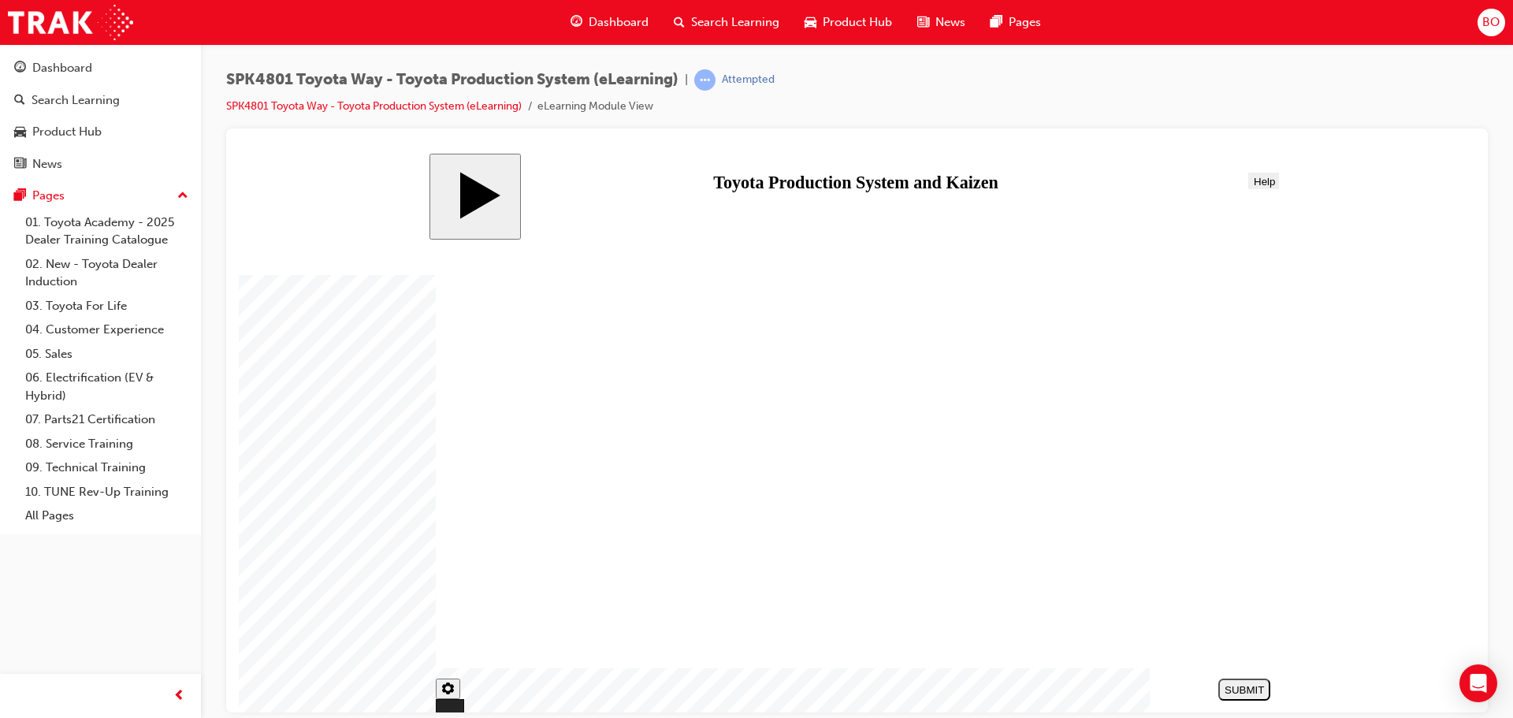
click at [1248, 691] on div "SUBMIT" at bounding box center [1244, 689] width 39 height 12
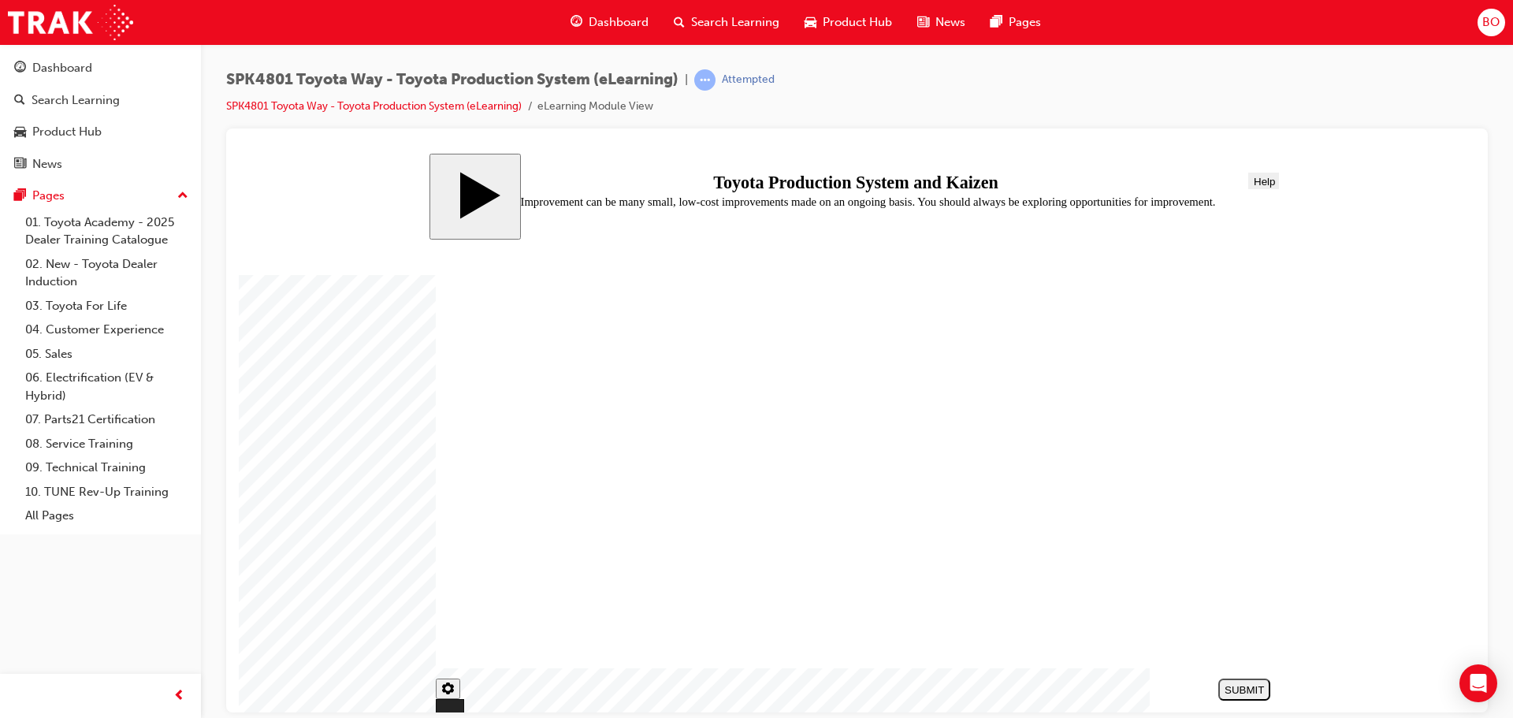
radio input "true"
click at [1243, 682] on button "SUBMIT" at bounding box center [1244, 689] width 52 height 22
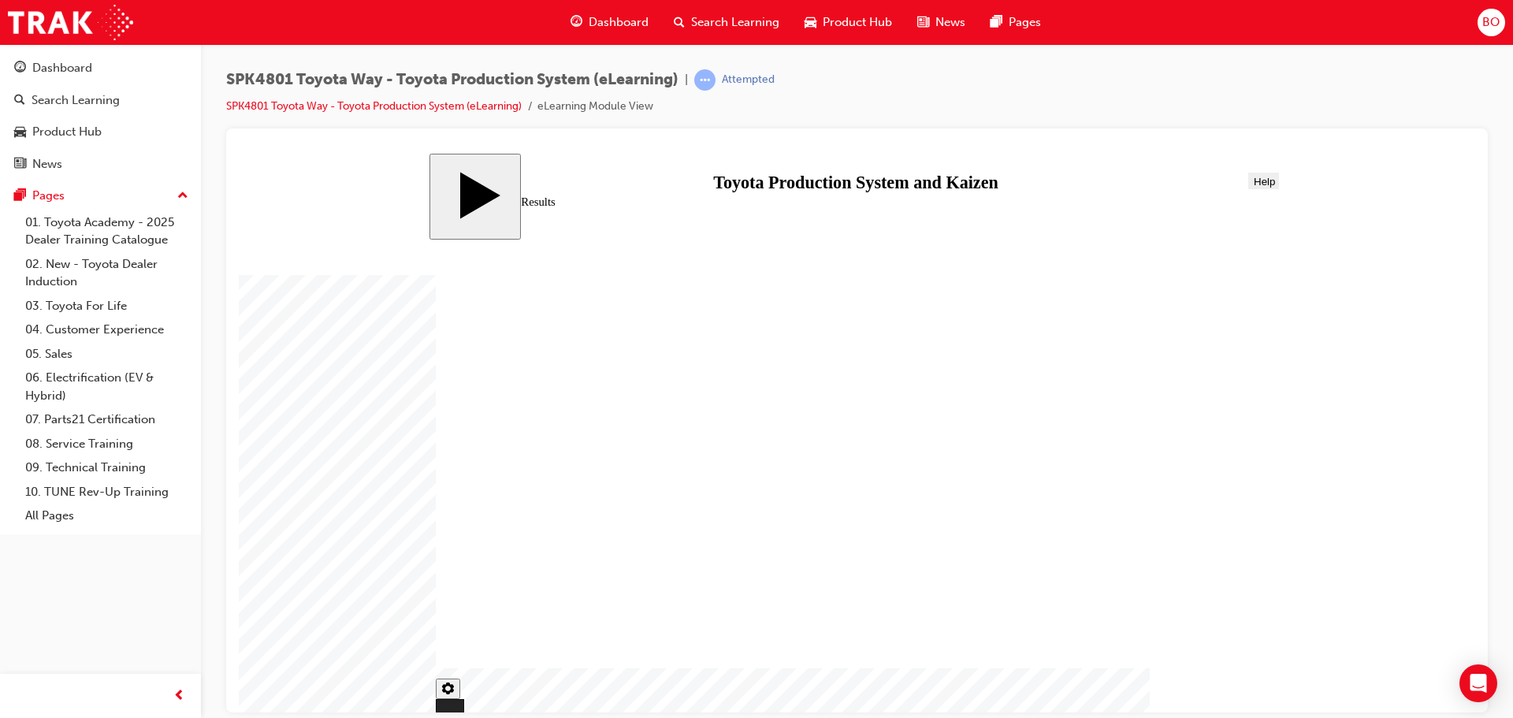
click at [467, 105] on link "SPK4801 Toyota Way - Toyota Production System (eLearning)" at bounding box center [374, 105] width 296 height 13
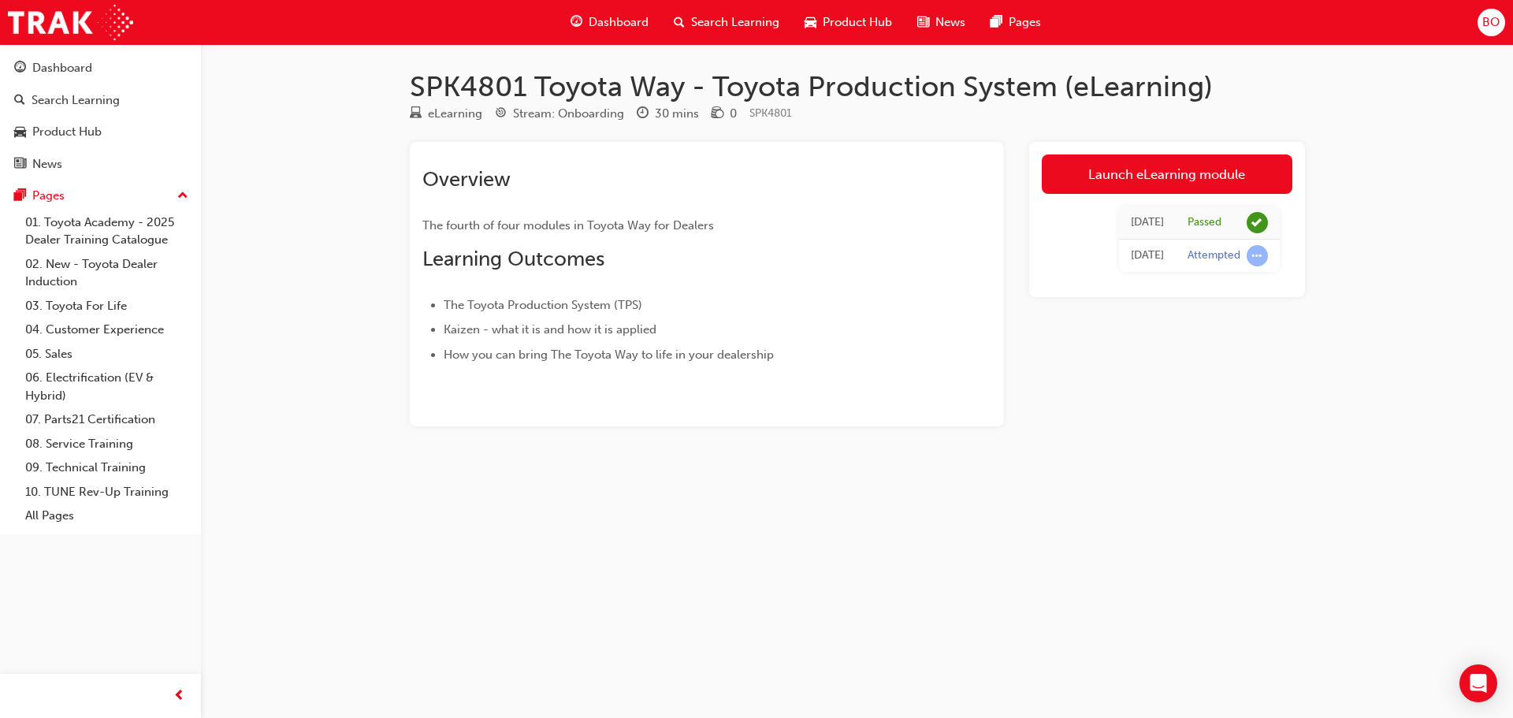
click at [758, 28] on span "Search Learning" at bounding box center [735, 22] width 88 height 18
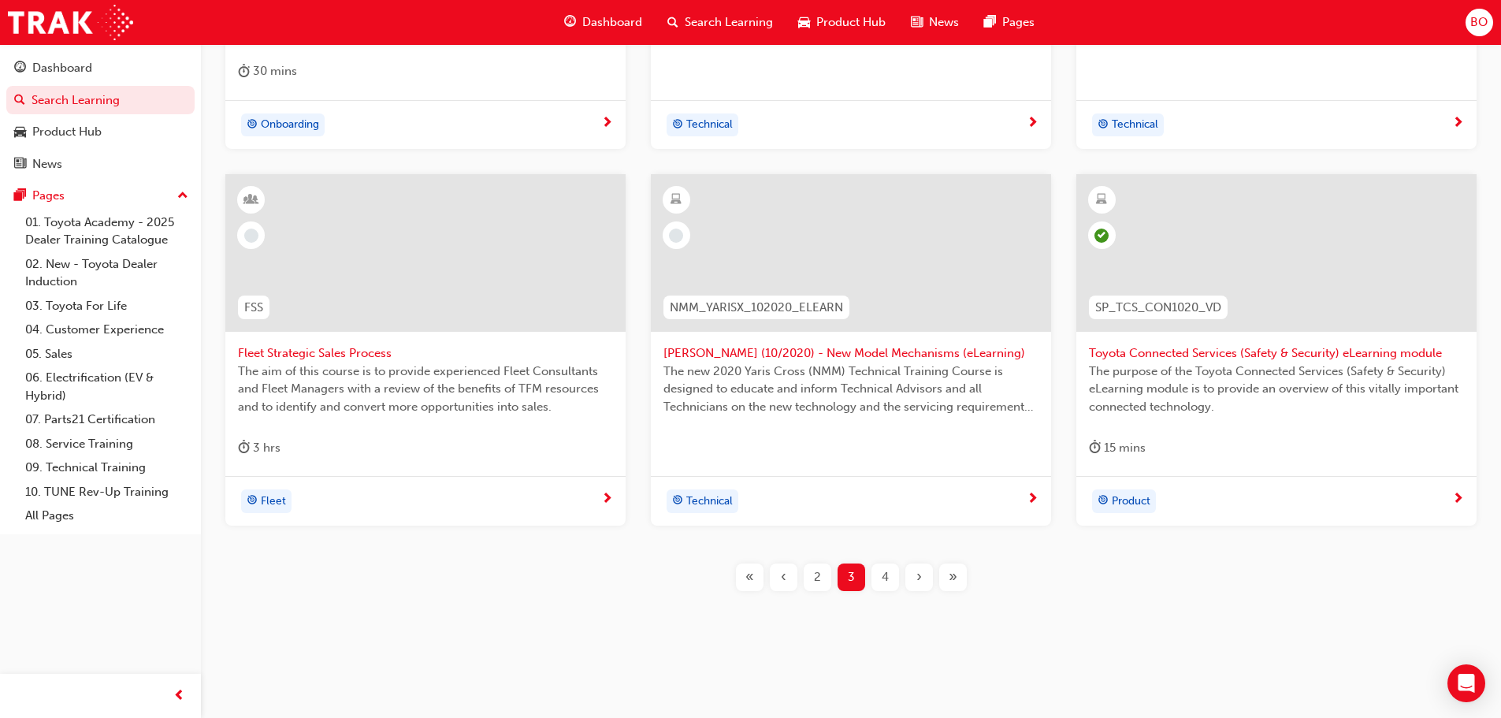
scroll to position [567, 0]
click at [811, 572] on div "2" at bounding box center [818, 577] width 28 height 28
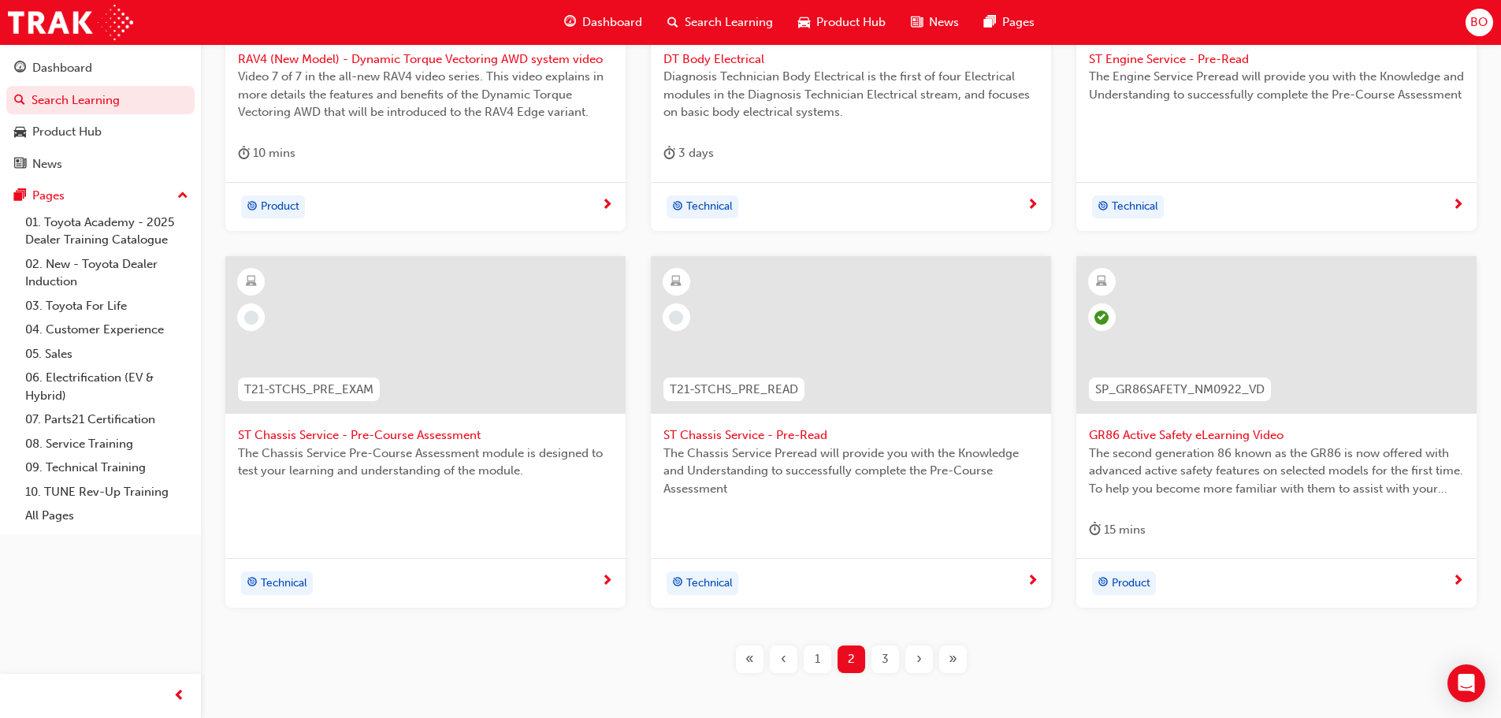
scroll to position [489, 0]
click at [815, 656] on span "1" at bounding box center [818, 655] width 6 height 18
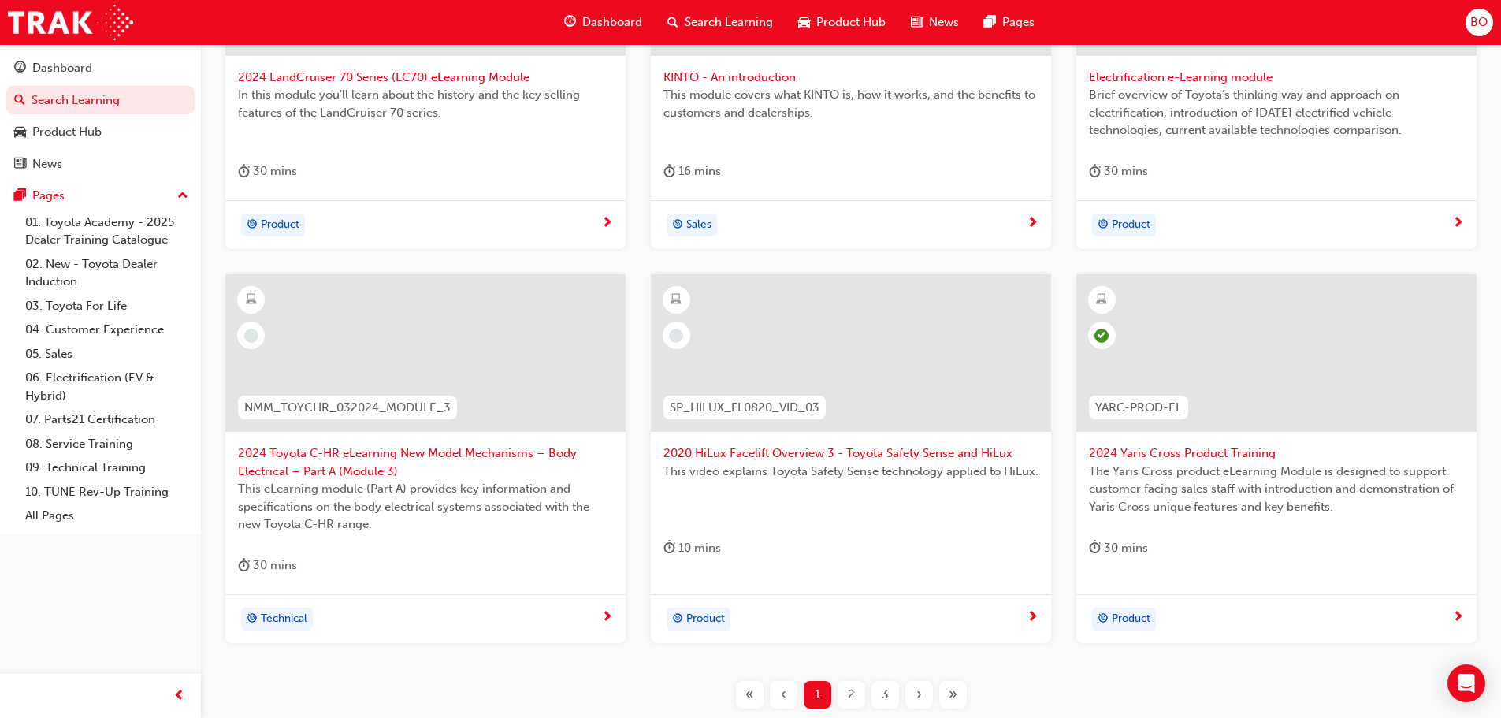
scroll to position [567, 0]
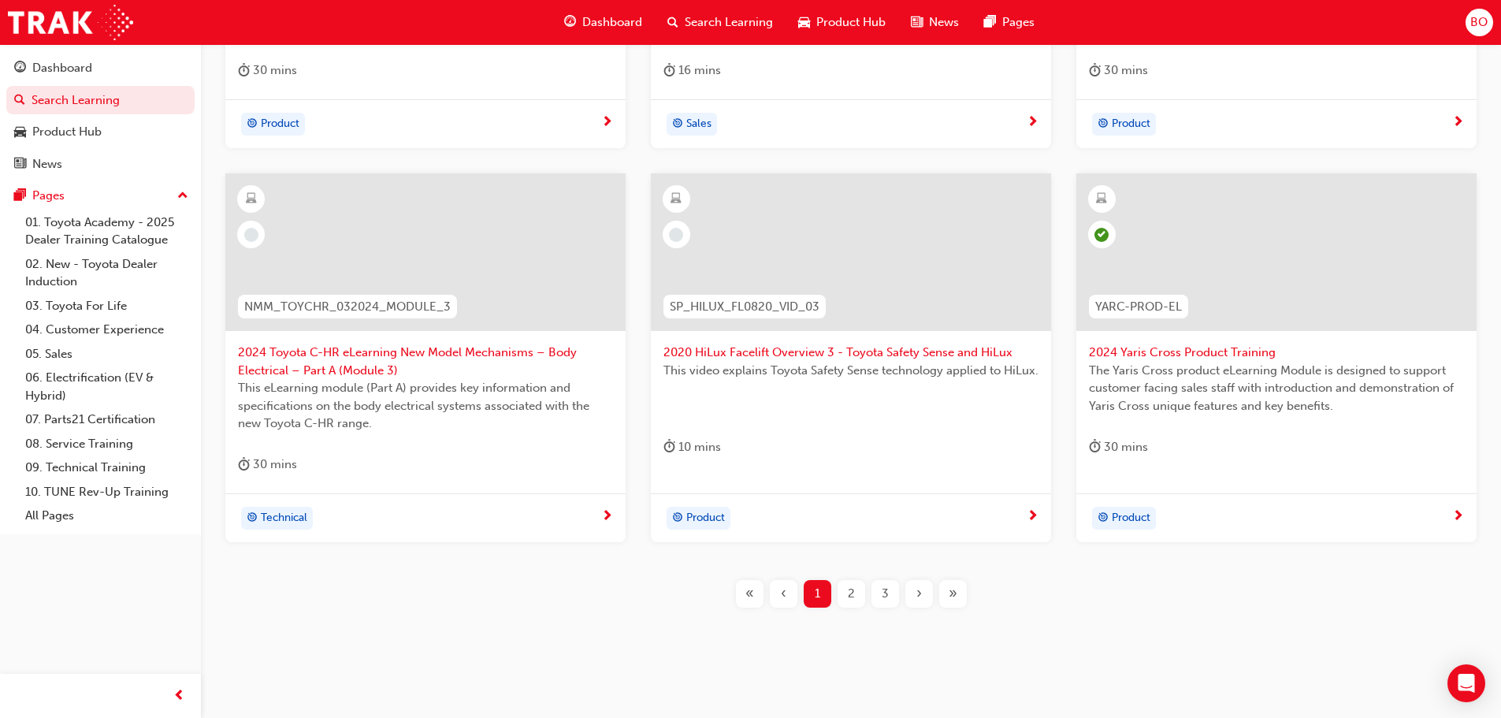
click at [887, 593] on span "3" at bounding box center [885, 594] width 7 height 18
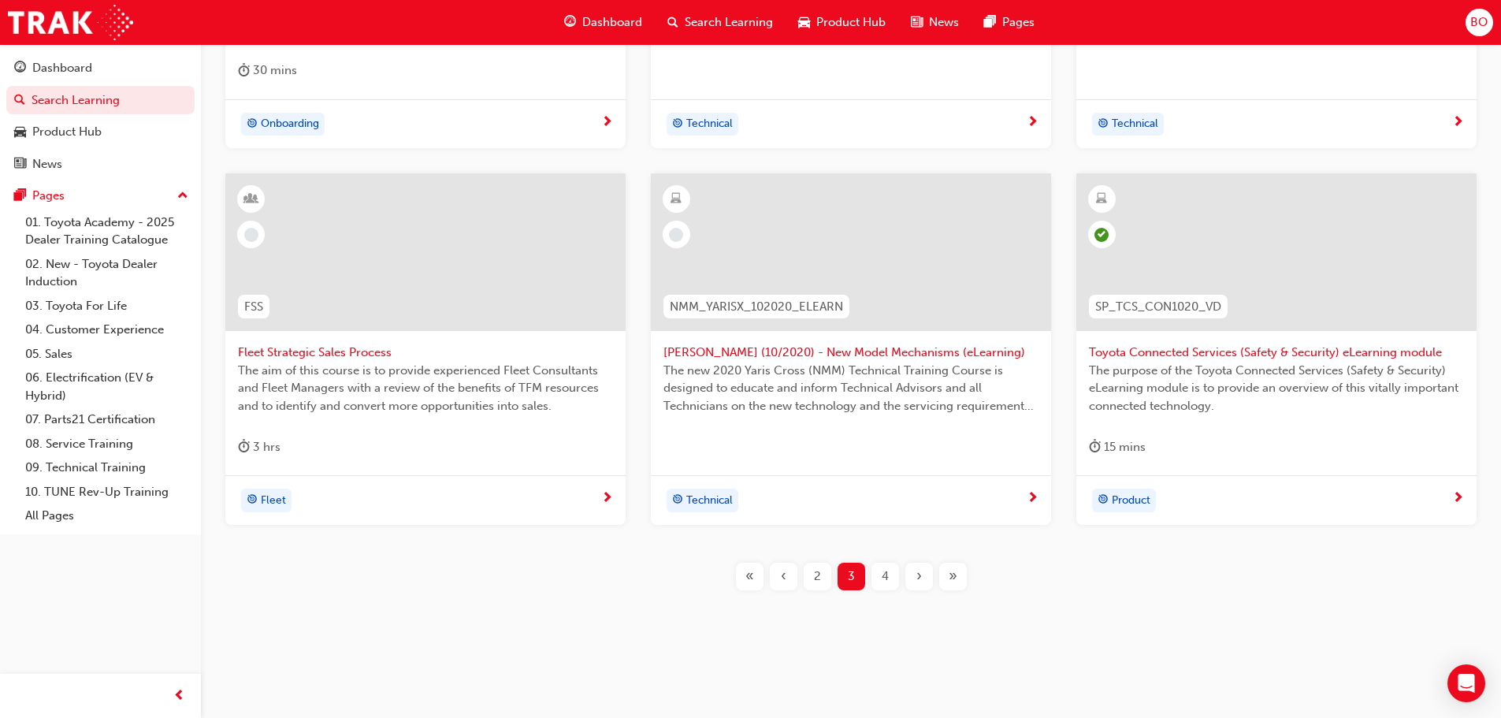
click at [889, 579] on div "4" at bounding box center [886, 577] width 28 height 28
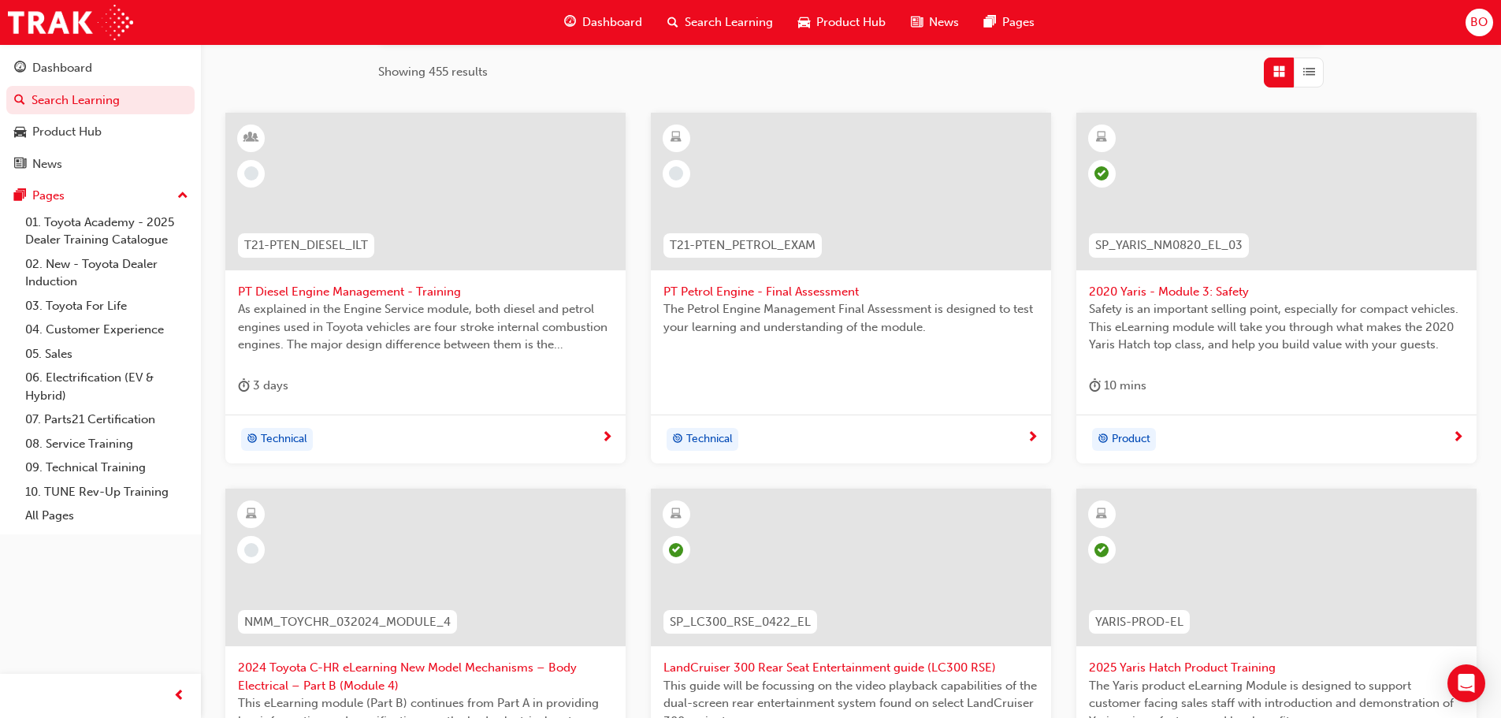
scroll to position [489, 0]
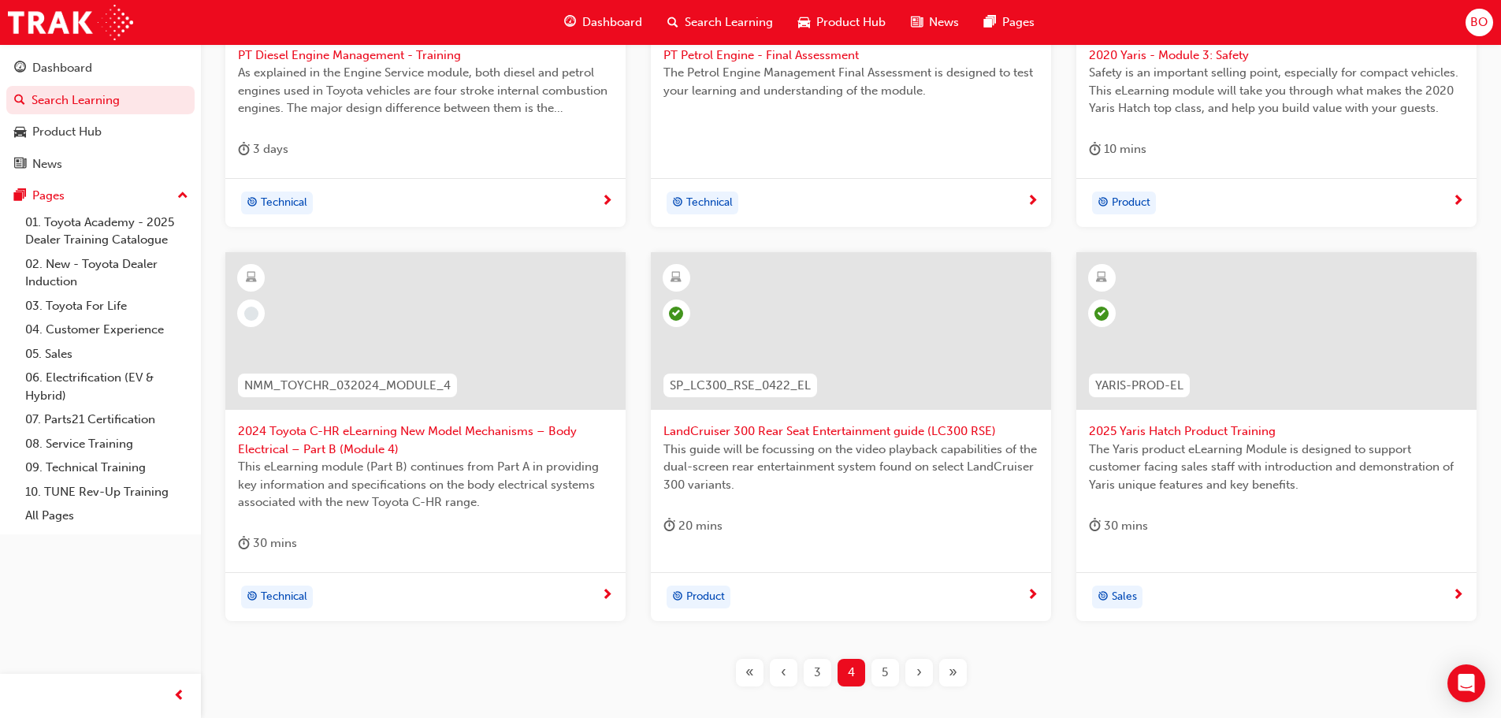
click at [883, 677] on span "5" at bounding box center [885, 673] width 6 height 18
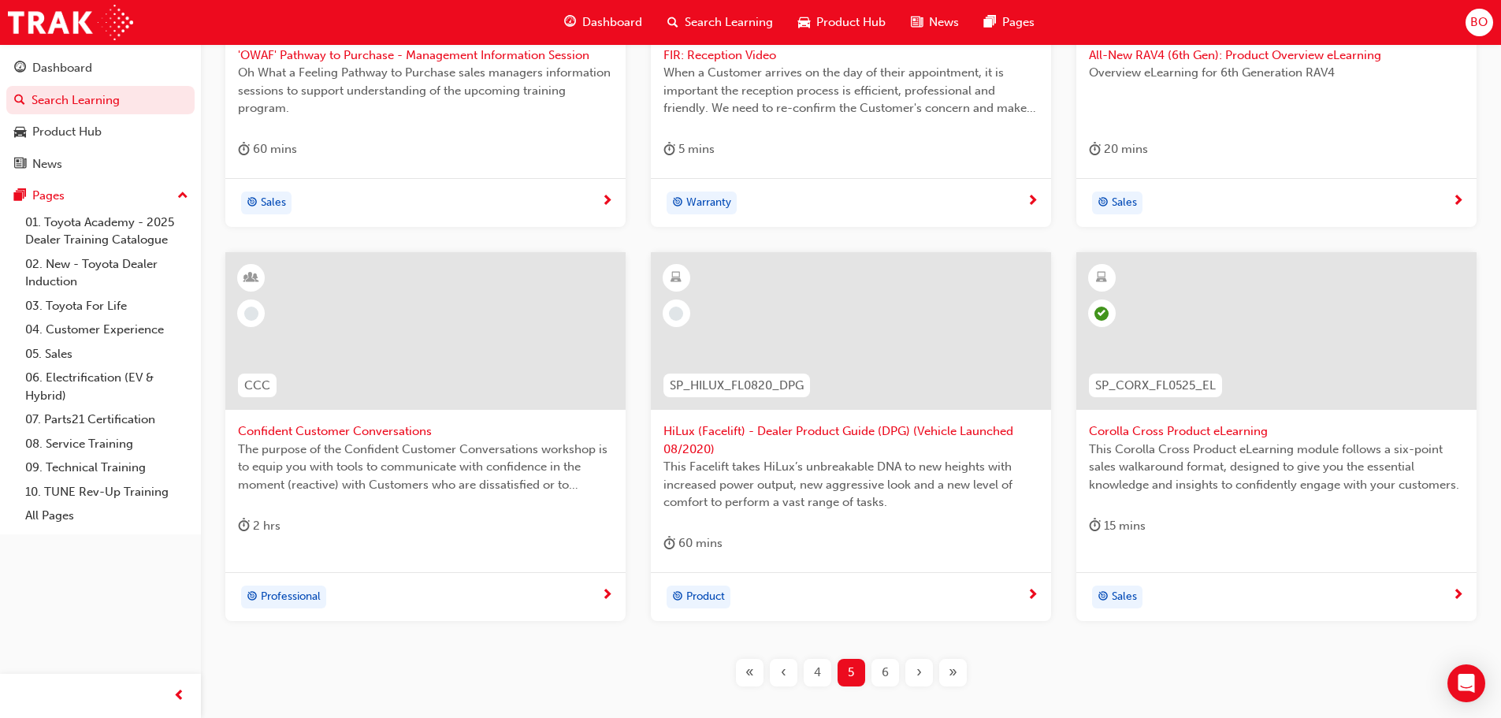
click at [343, 426] on span "Confident Customer Conversations" at bounding box center [425, 431] width 375 height 18
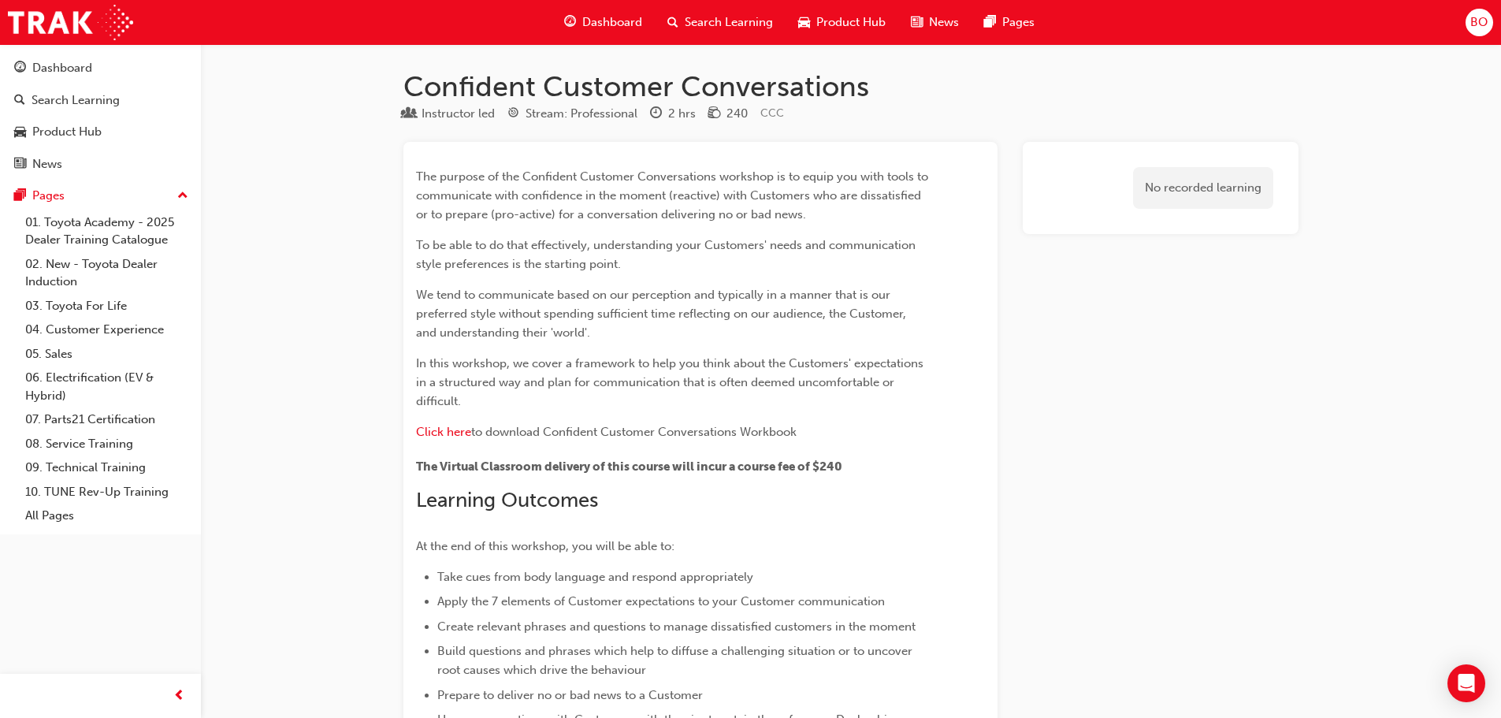
click at [744, 28] on span "Search Learning" at bounding box center [729, 22] width 88 height 18
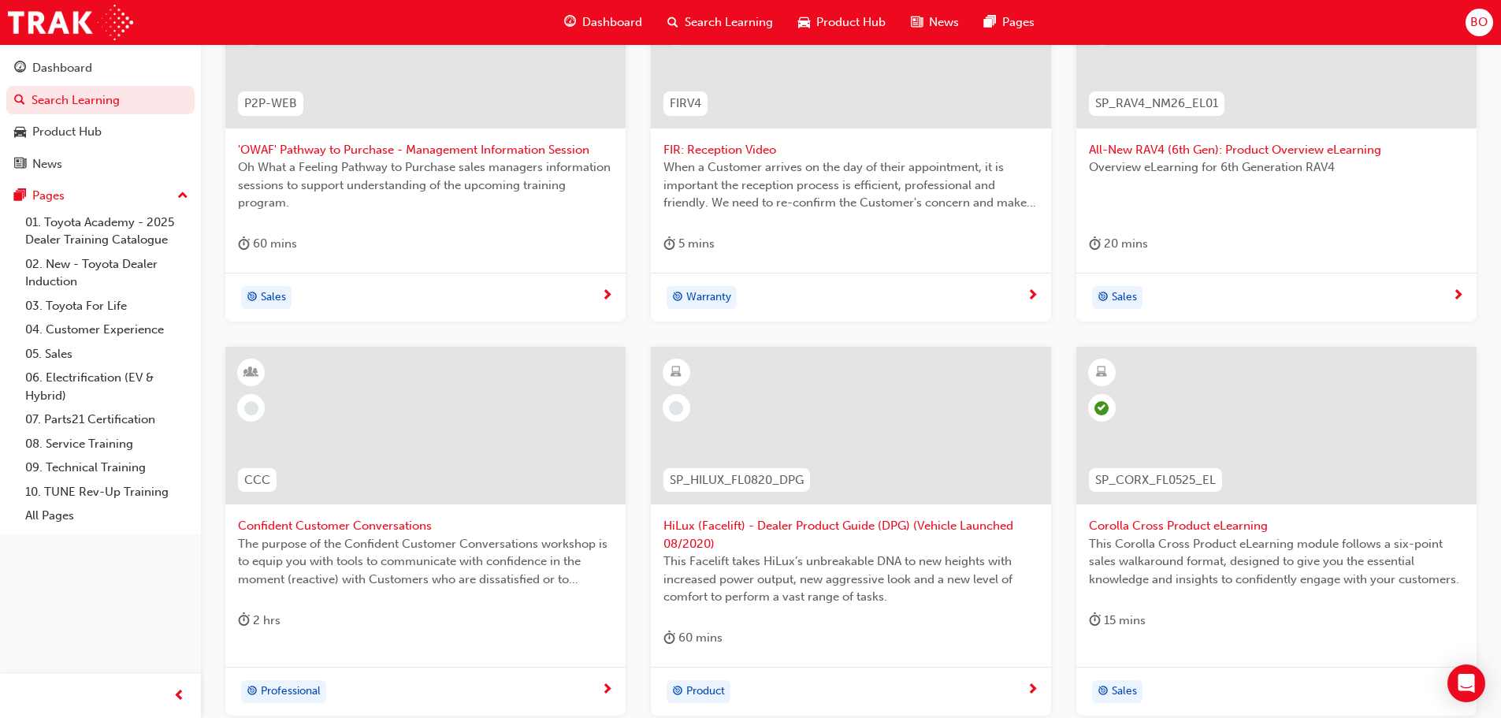
scroll to position [552, 0]
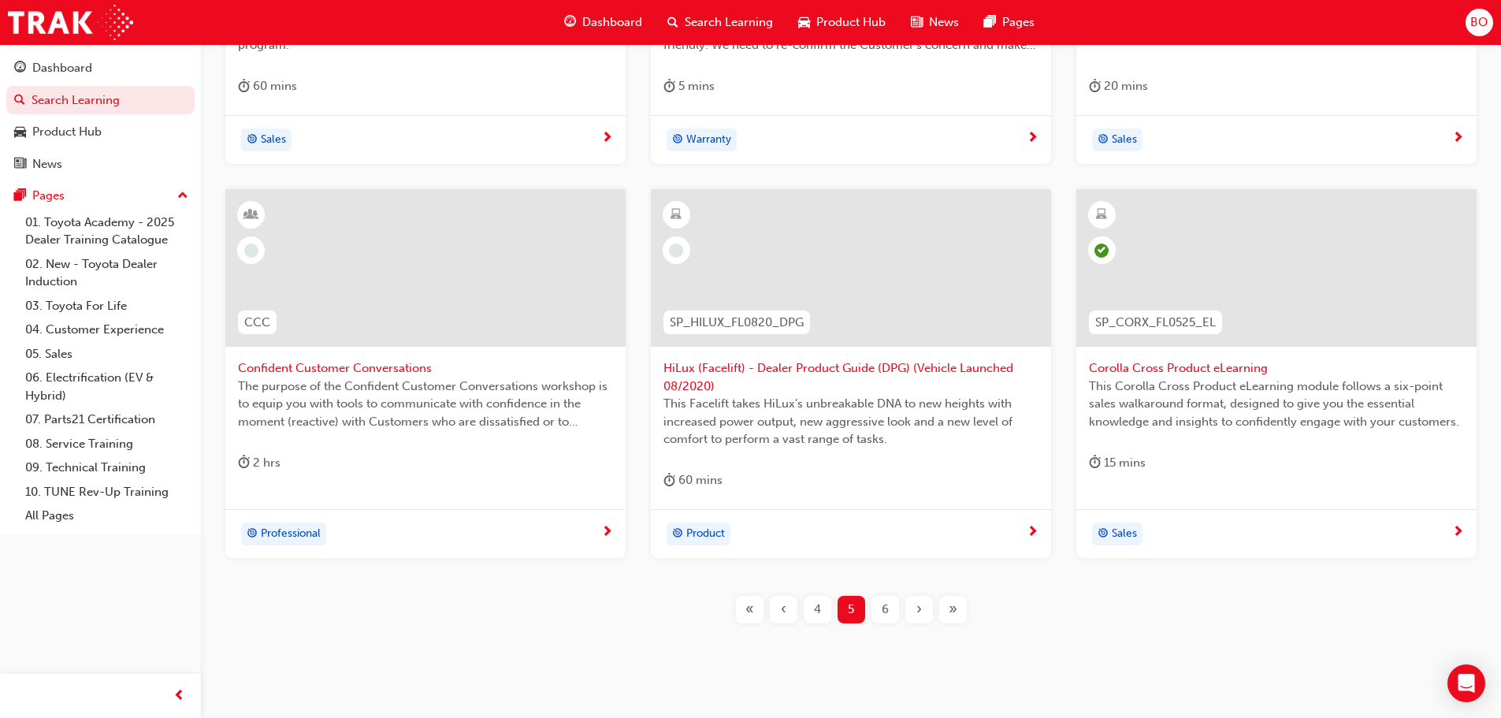
click at [891, 608] on div "6" at bounding box center [886, 610] width 28 height 28
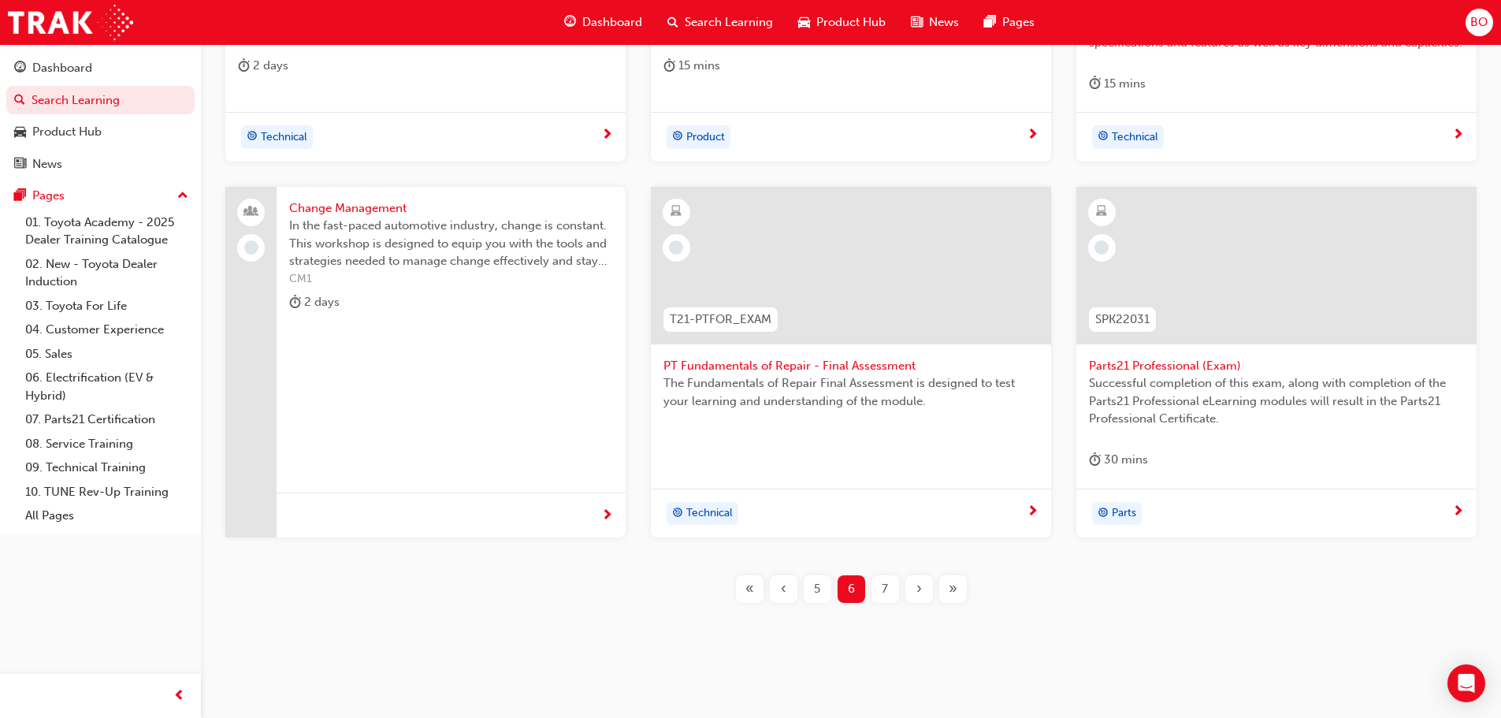
scroll to position [585, 0]
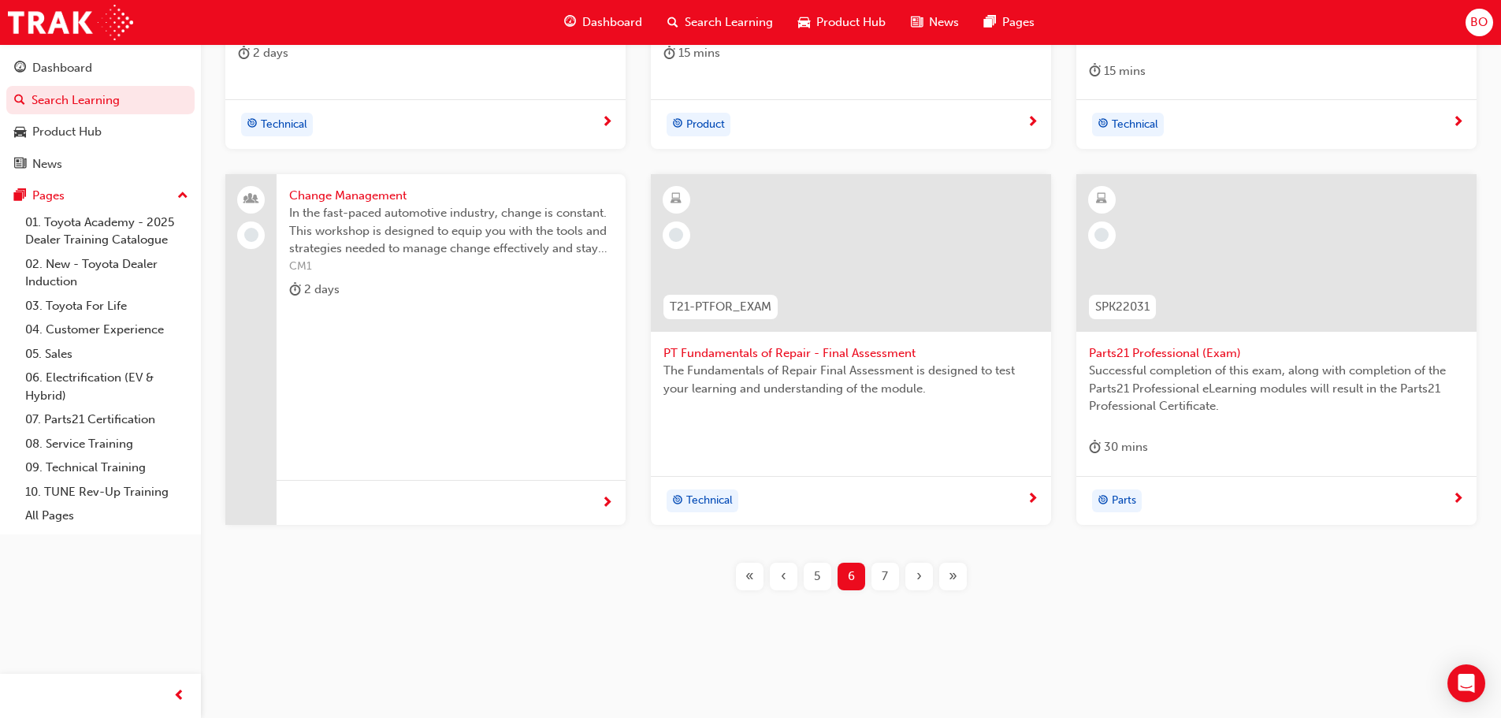
click at [887, 574] on span "7" at bounding box center [885, 576] width 6 height 18
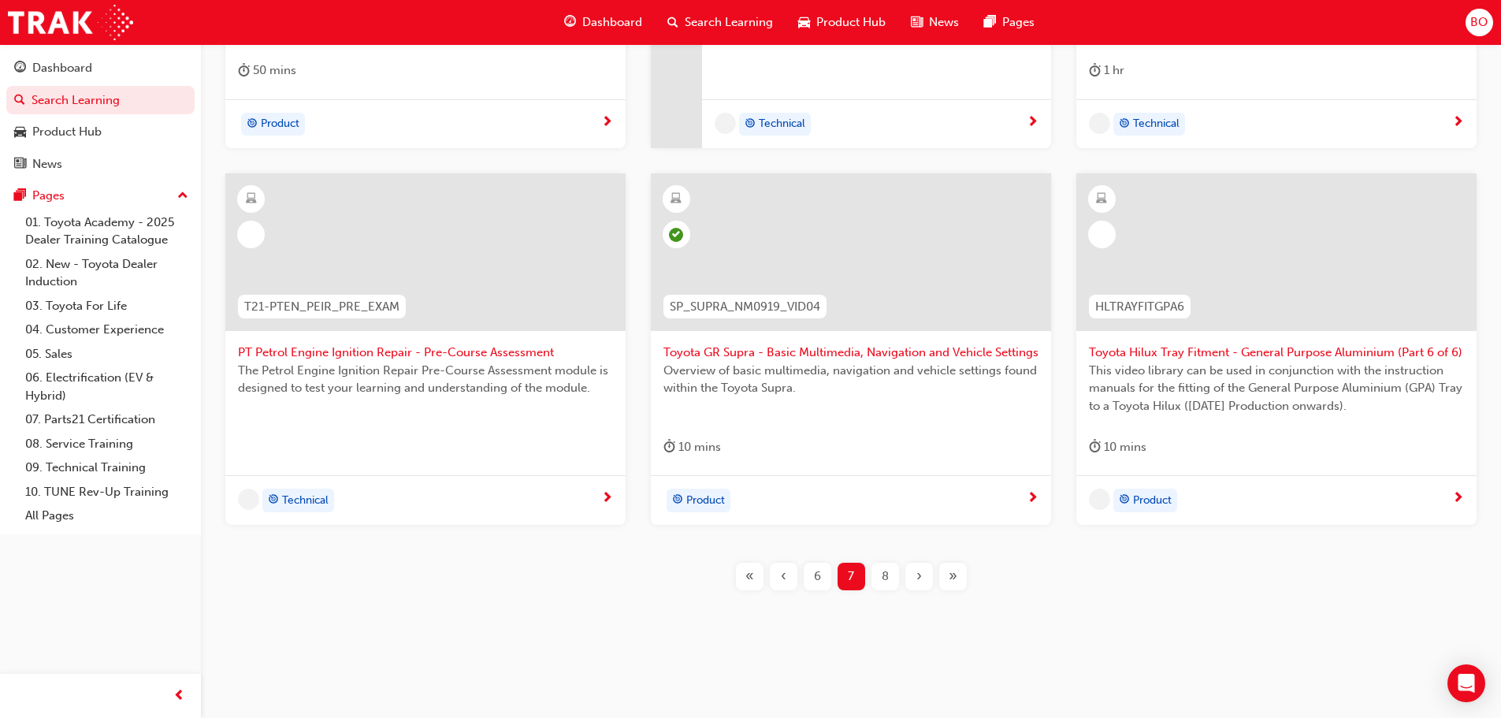
scroll to position [567, 0]
